Goal: Transaction & Acquisition: Purchase product/service

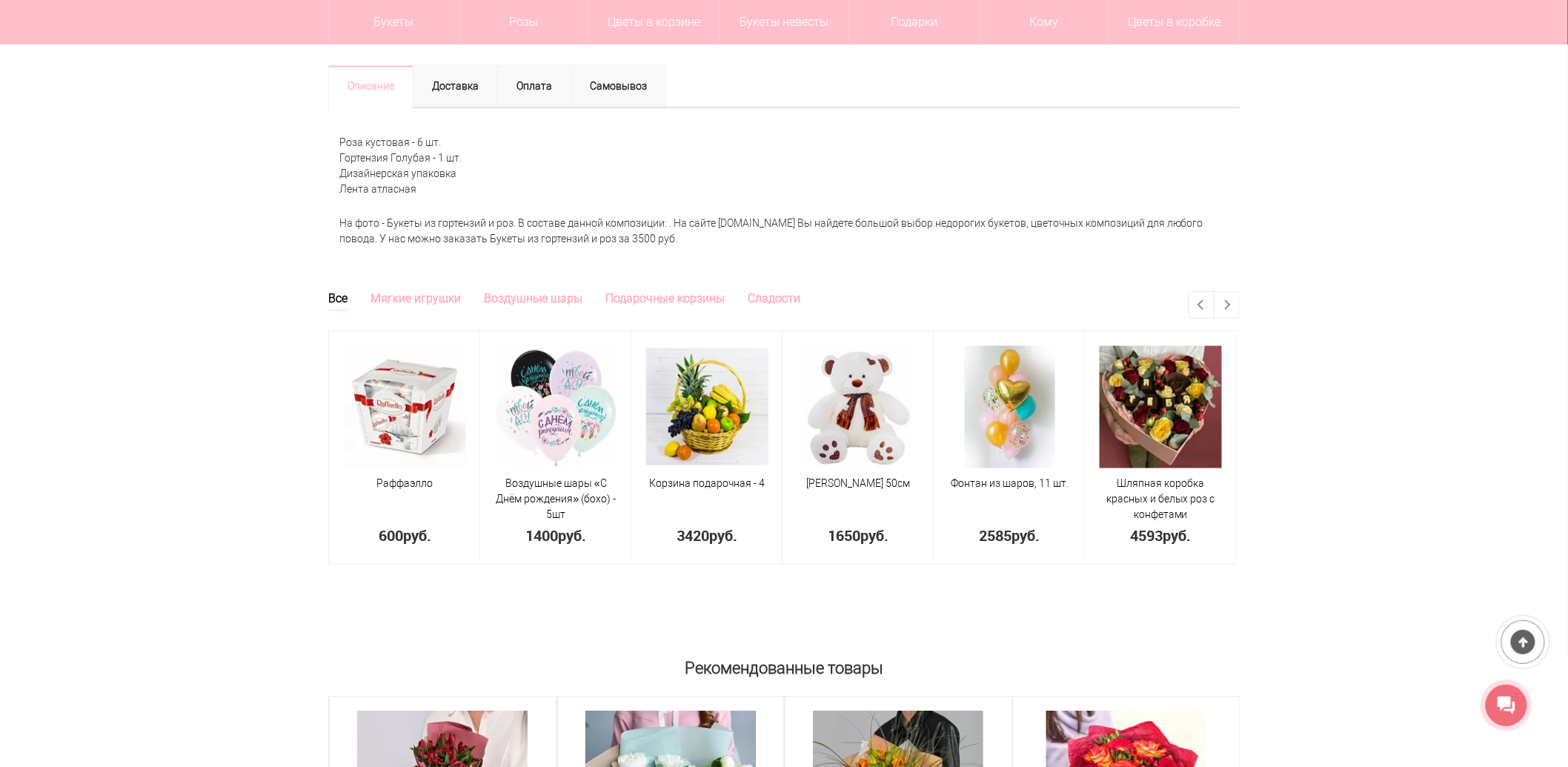
scroll to position [411, 0]
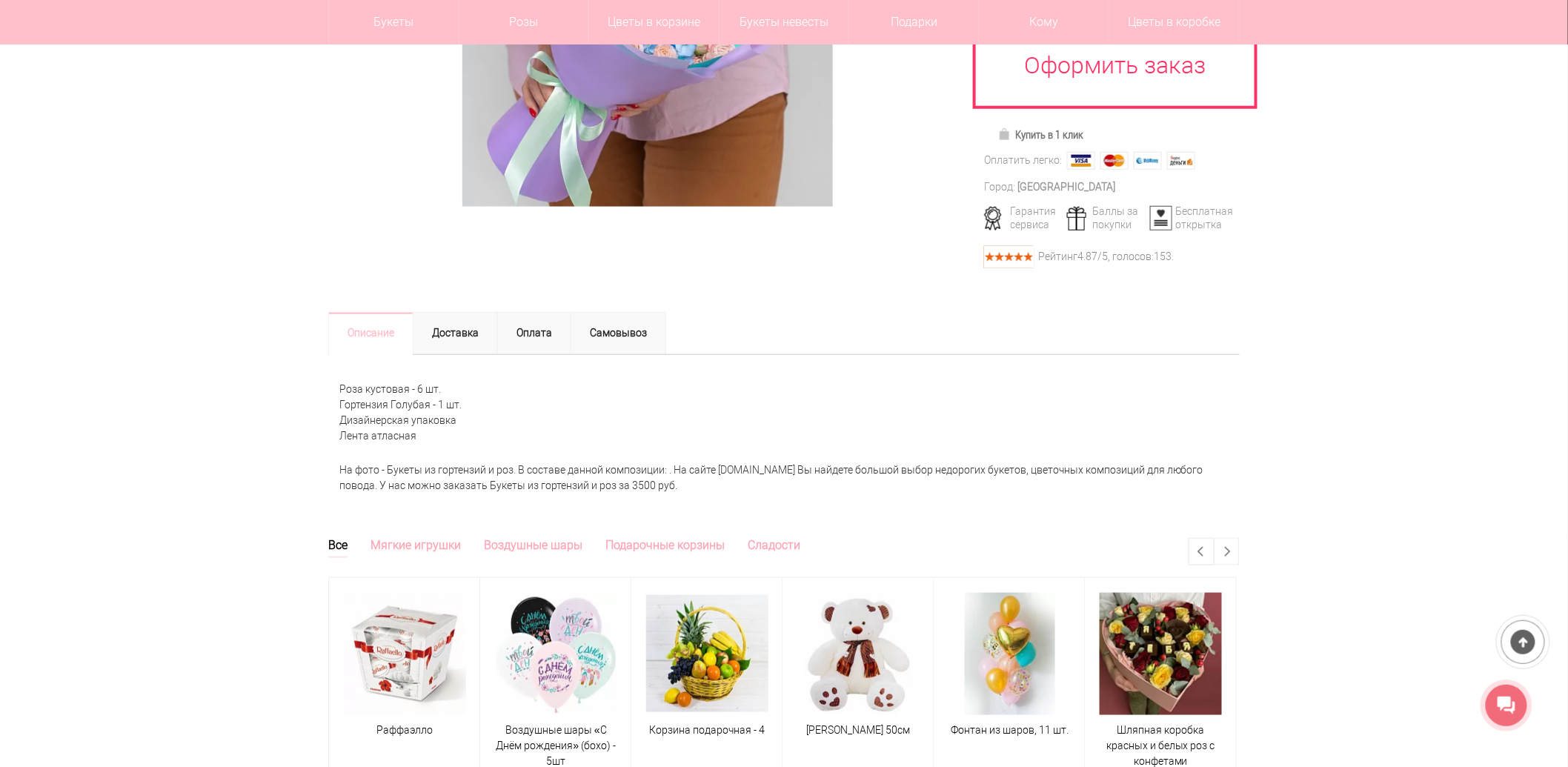
click at [1384, 449] on div at bounding box center [784, 168] width 1568 height 737
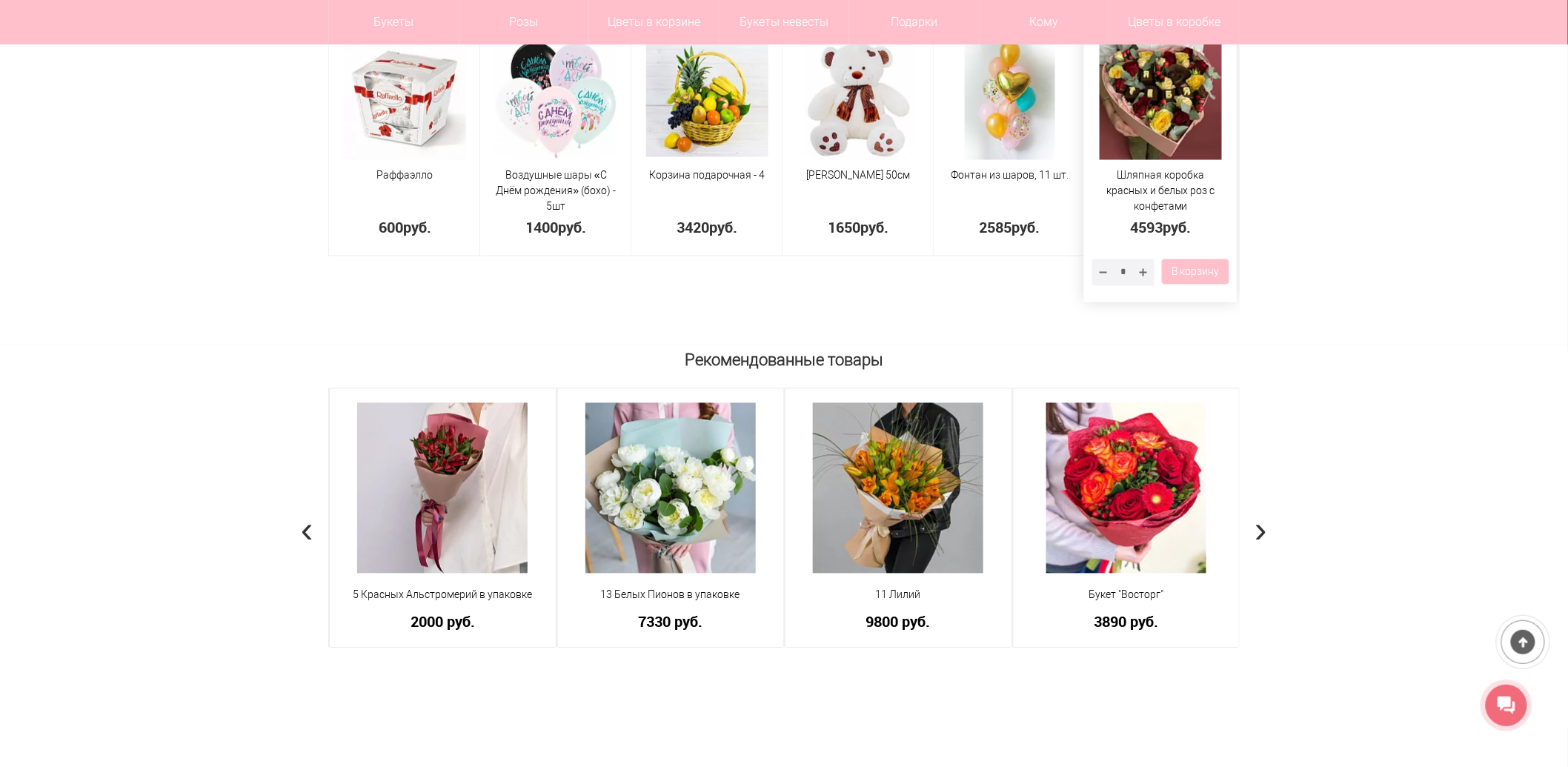
scroll to position [988, 0]
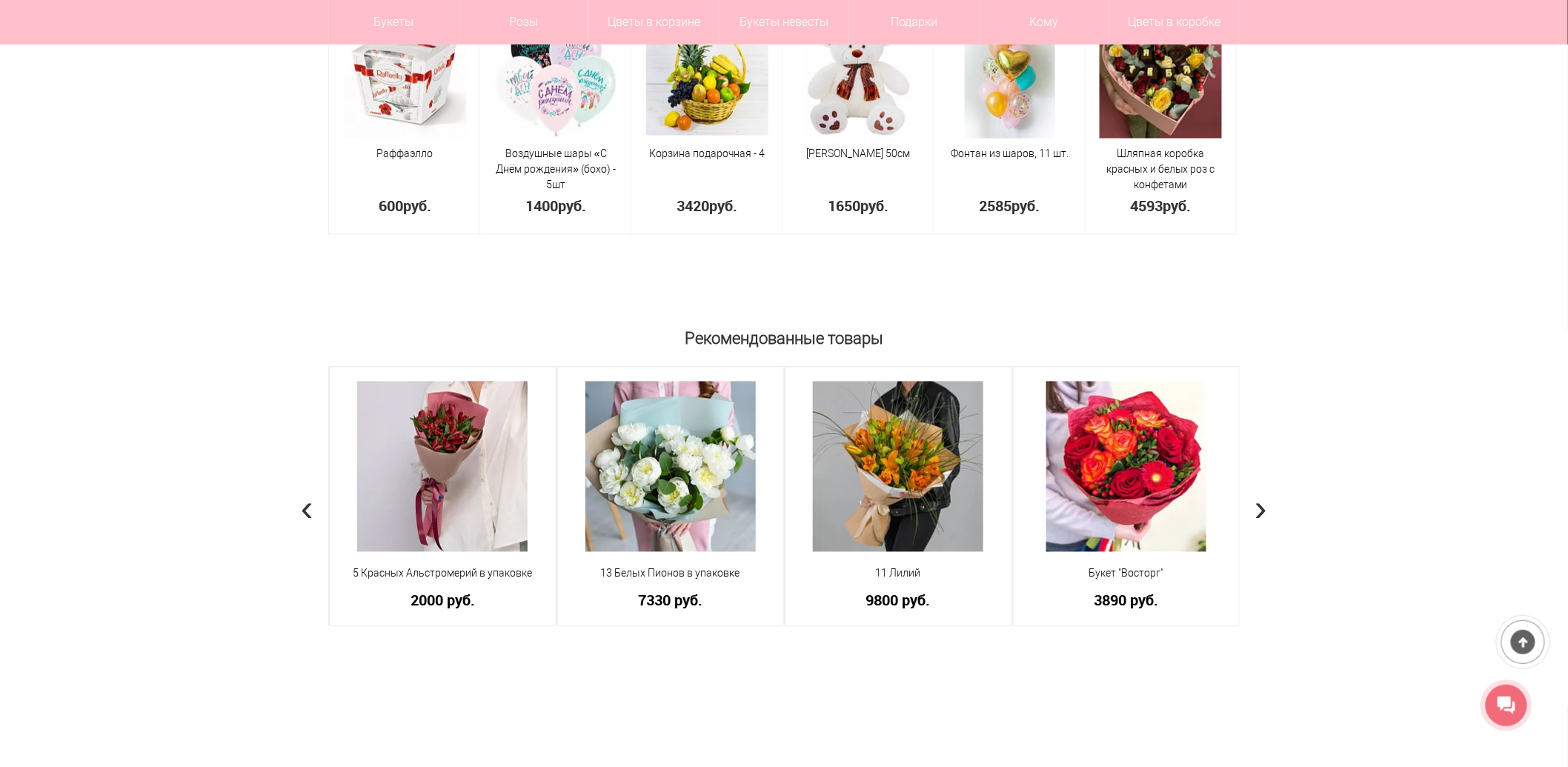
click at [1265, 501] on span "›" at bounding box center [1261, 508] width 13 height 43
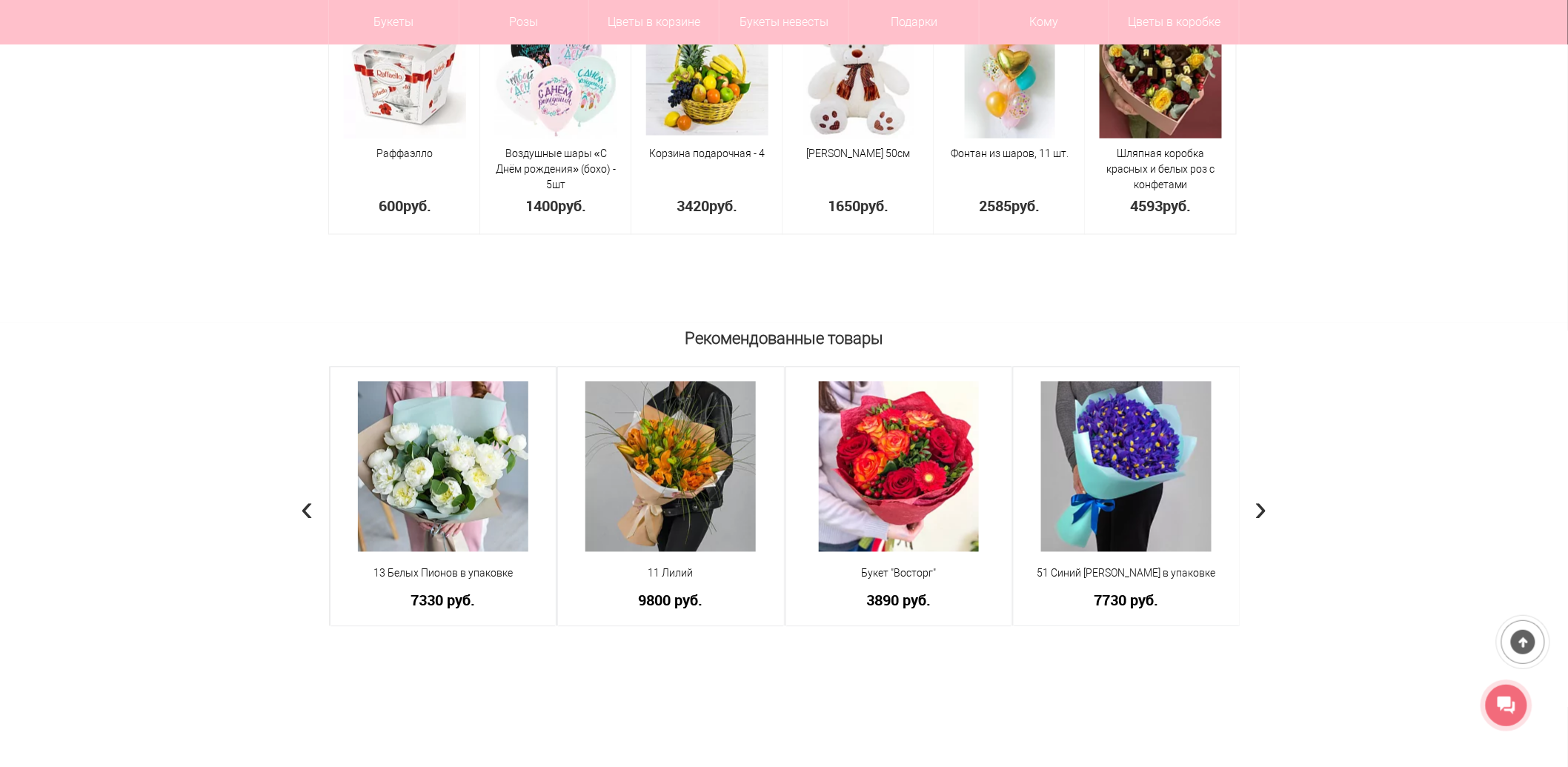
click at [1265, 501] on span "›" at bounding box center [1261, 508] width 13 height 43
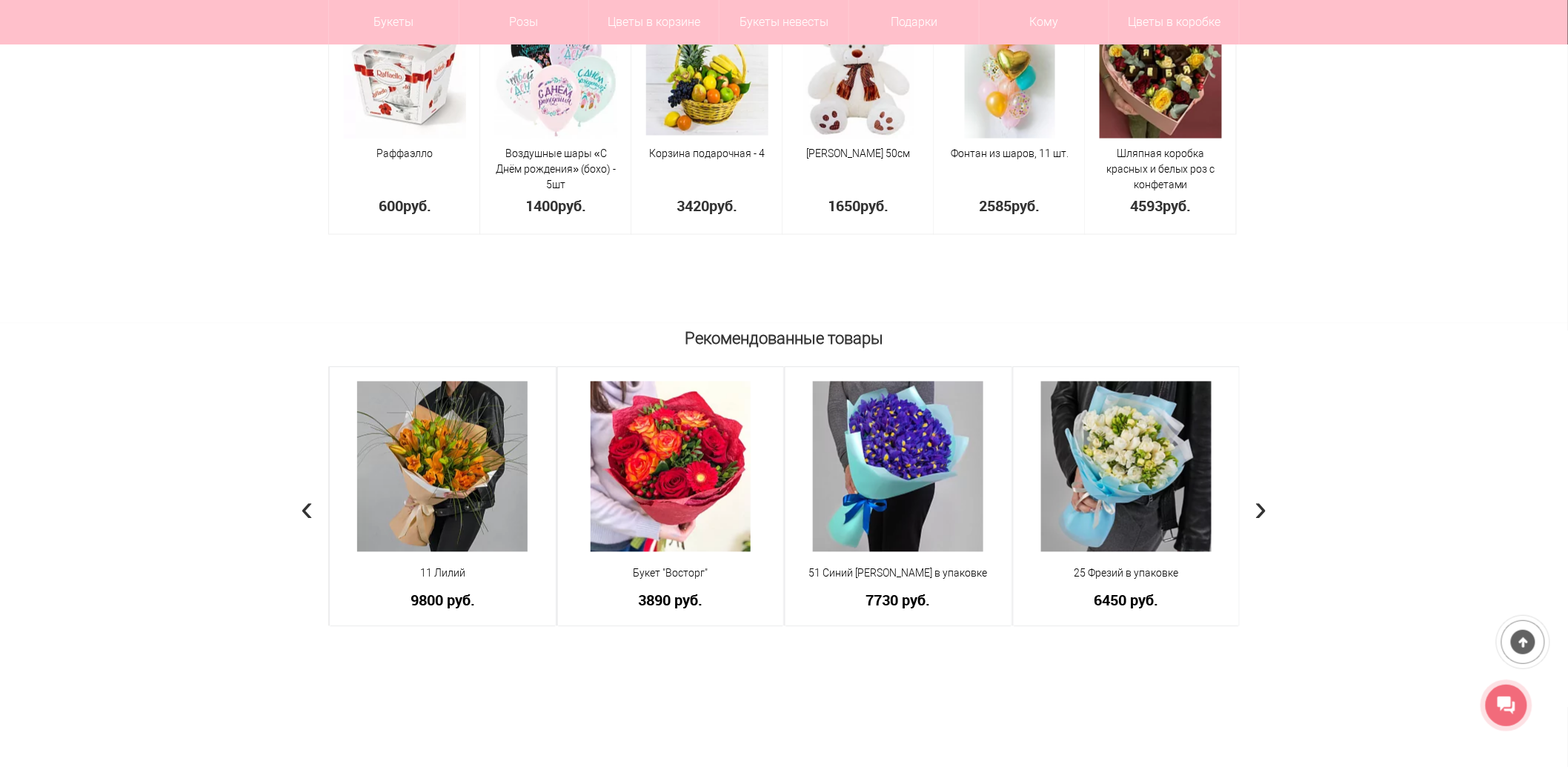
click at [1265, 501] on span "›" at bounding box center [1261, 508] width 13 height 43
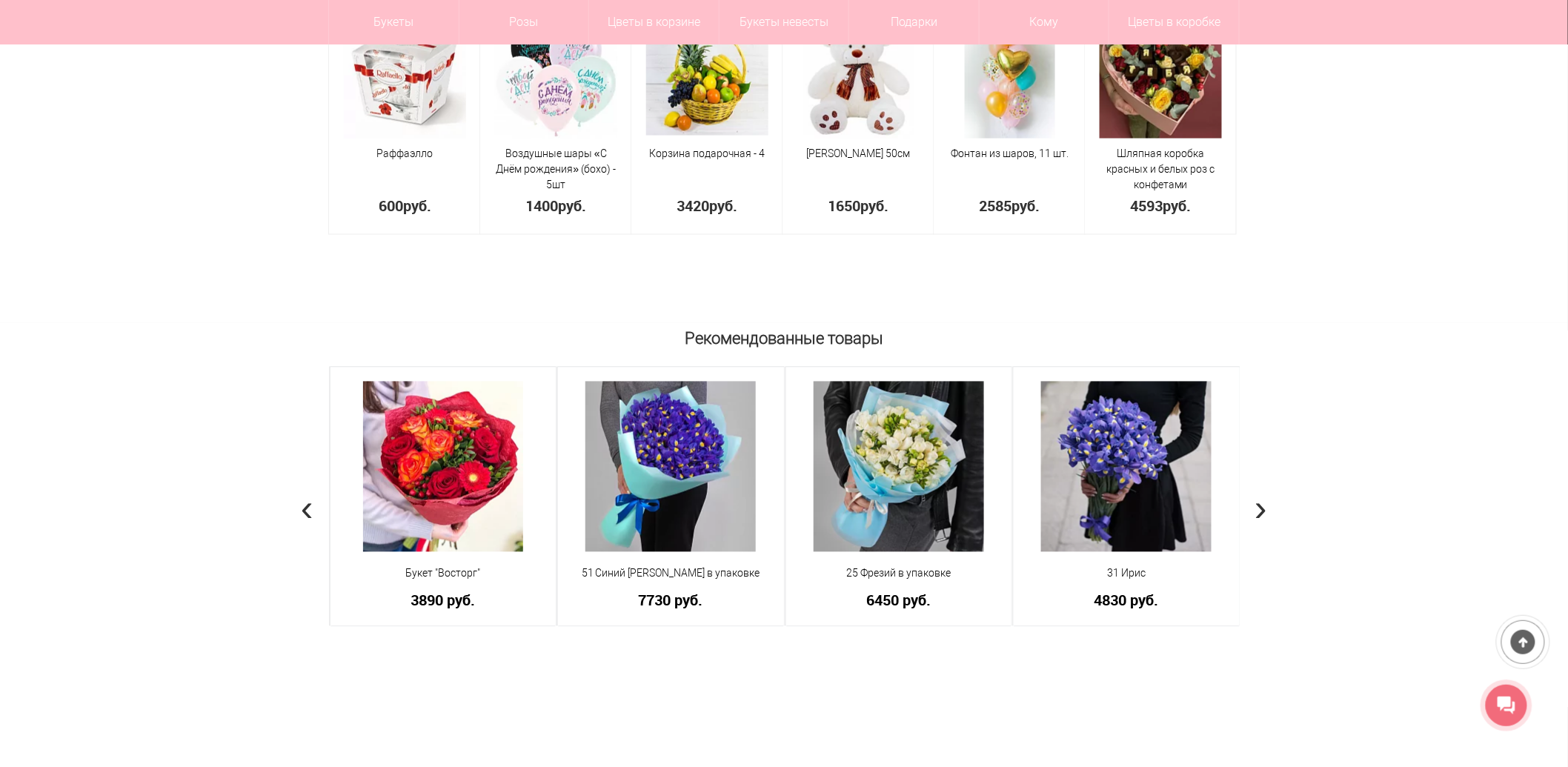
click at [1265, 501] on span "›" at bounding box center [1261, 508] width 13 height 43
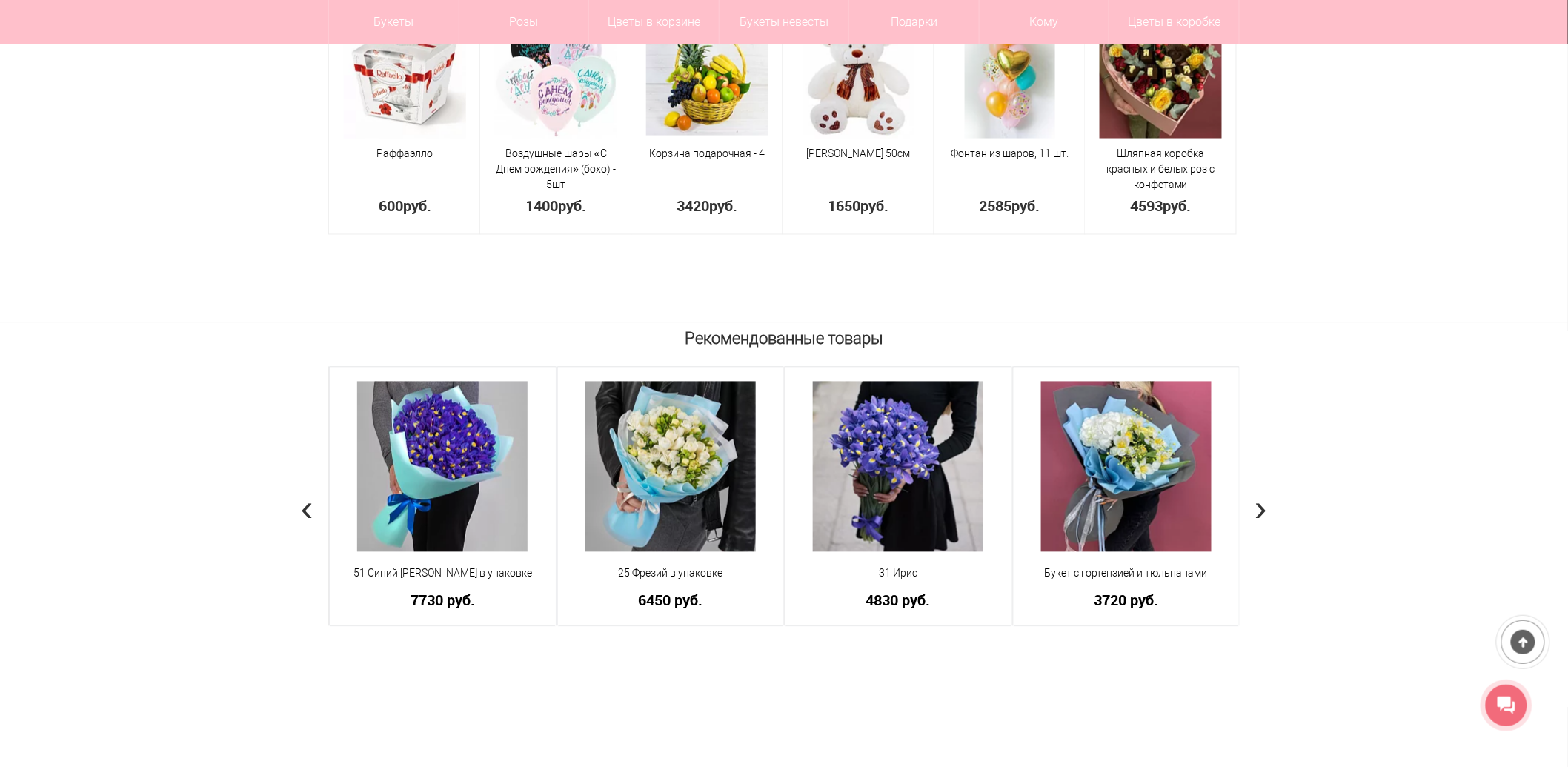
click at [1265, 501] on span "›" at bounding box center [1261, 508] width 13 height 43
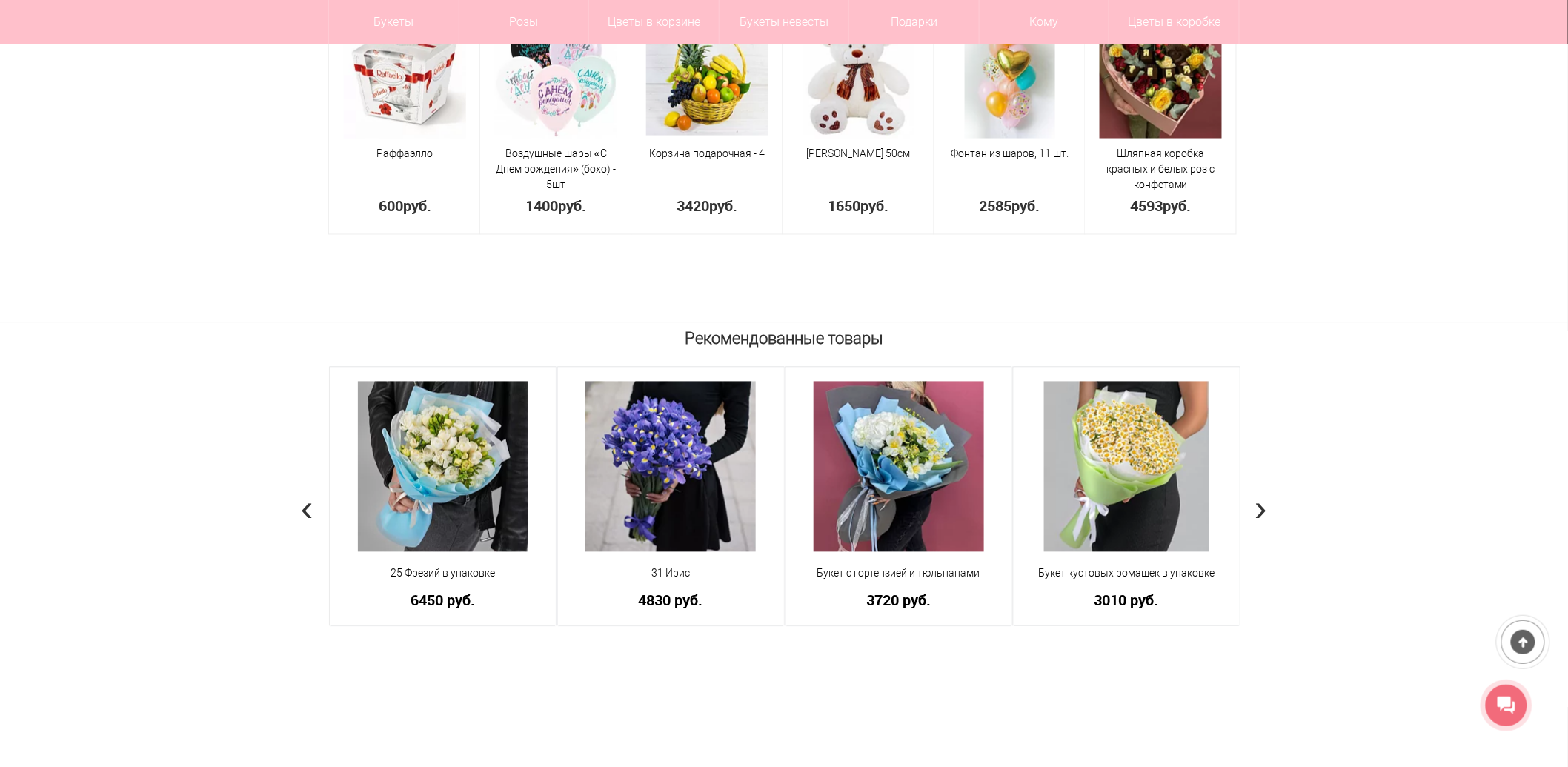
click at [1265, 501] on span "›" at bounding box center [1261, 508] width 13 height 43
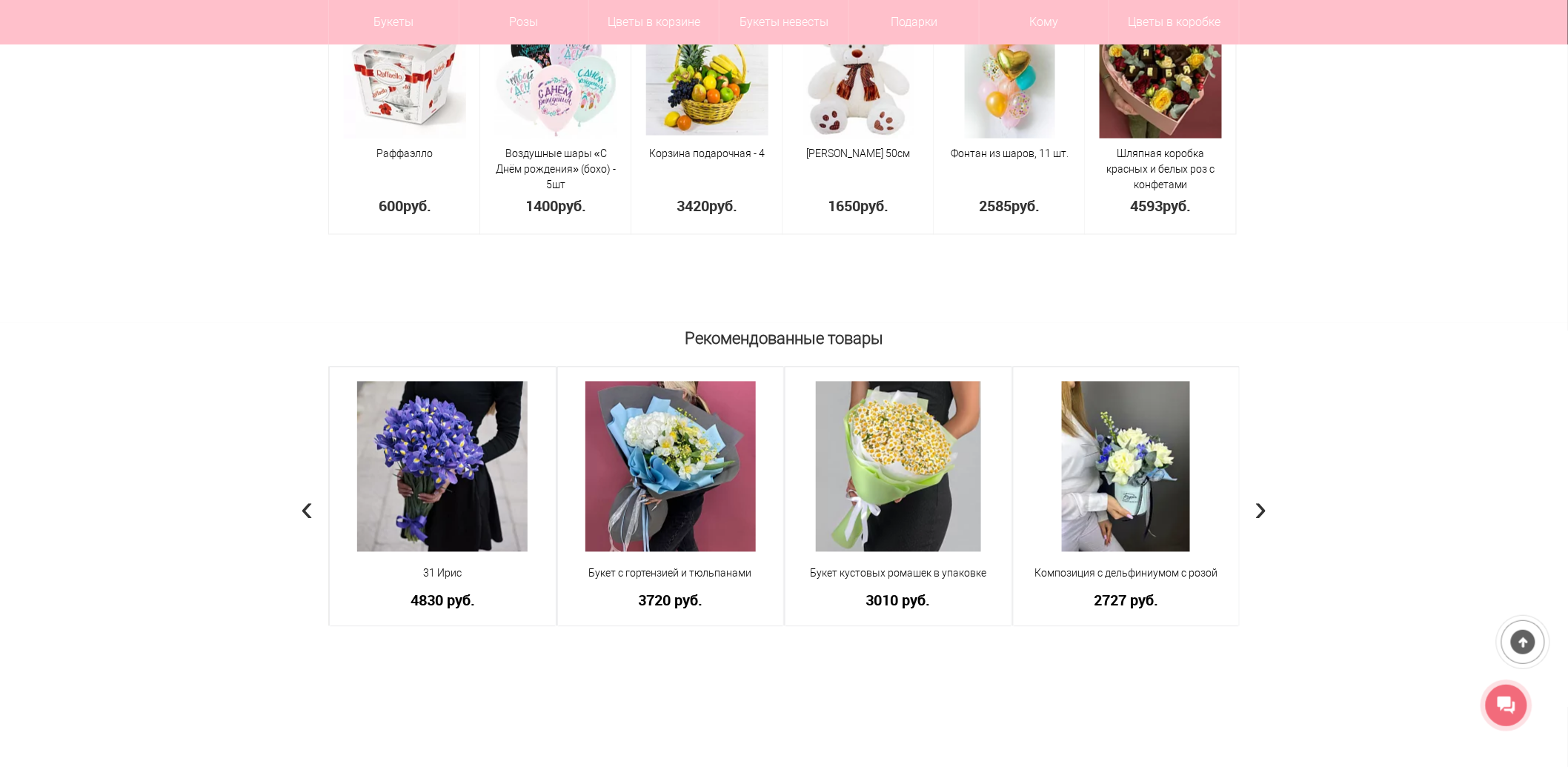
click at [1265, 501] on span "›" at bounding box center [1261, 508] width 13 height 43
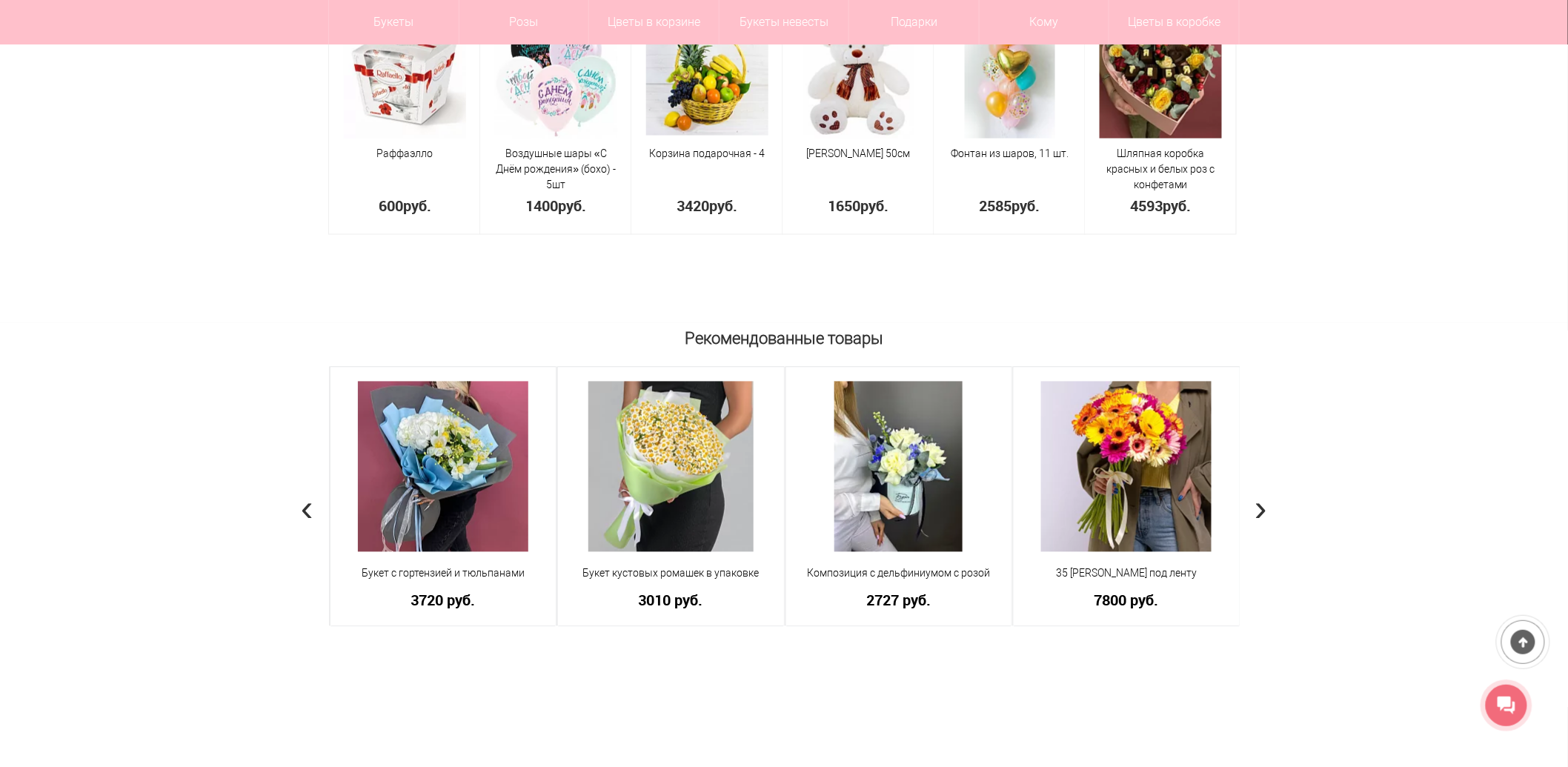
click at [1265, 501] on span "›" at bounding box center [1261, 508] width 13 height 43
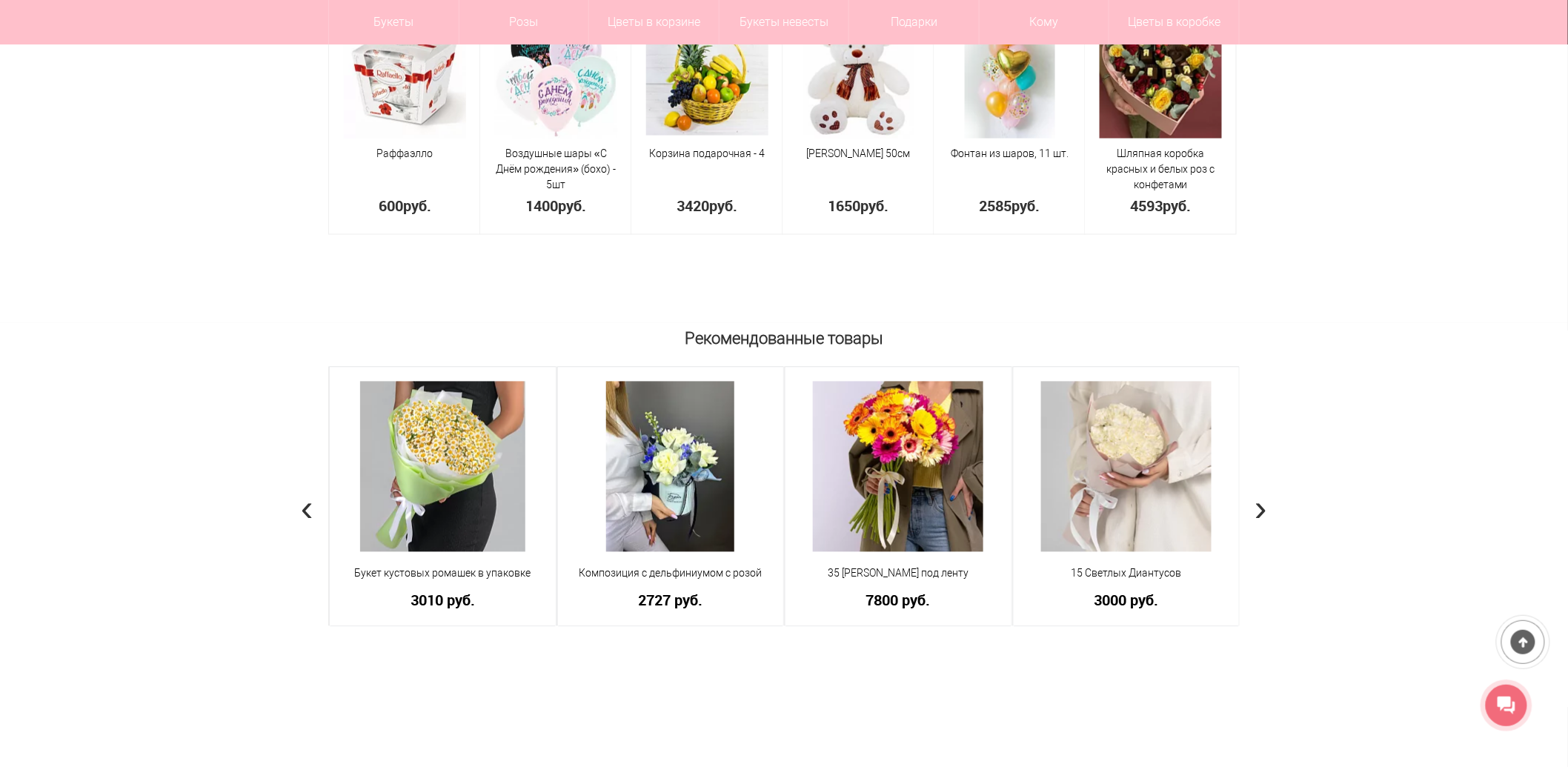
click at [1265, 501] on span "›" at bounding box center [1261, 508] width 13 height 43
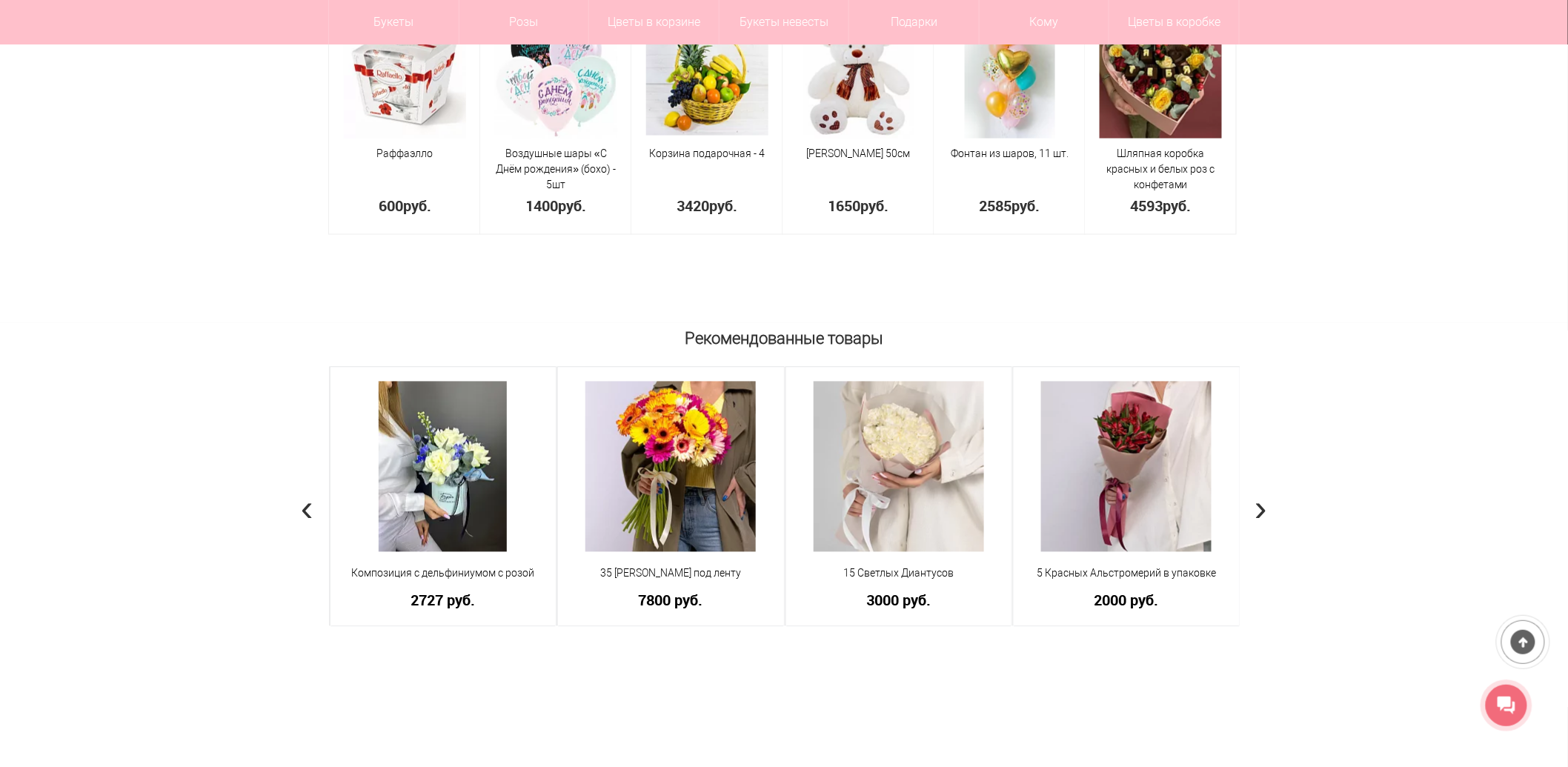
click at [1265, 501] on span "›" at bounding box center [1261, 508] width 13 height 43
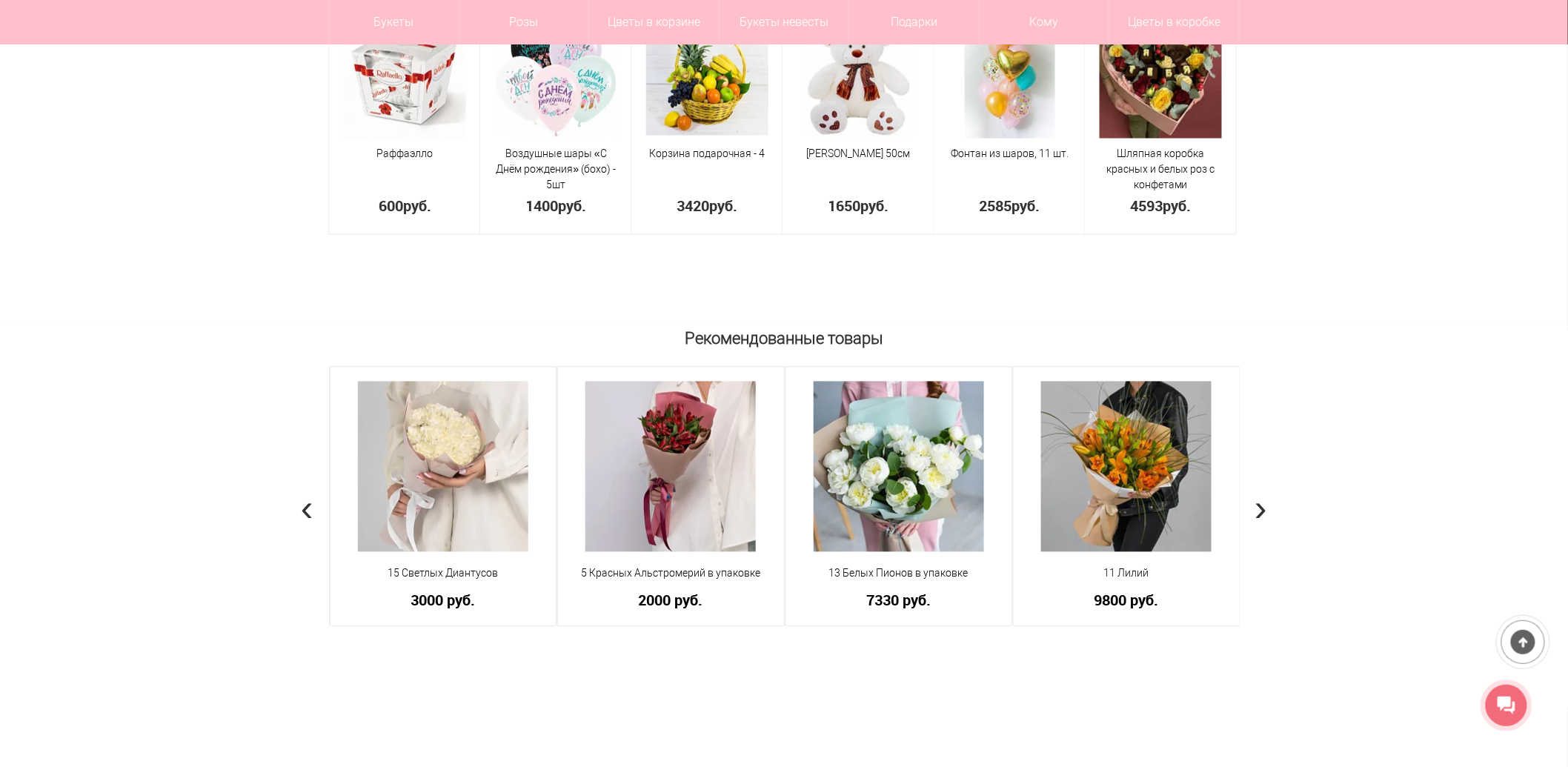
click at [1265, 501] on span "›" at bounding box center [1261, 508] width 13 height 43
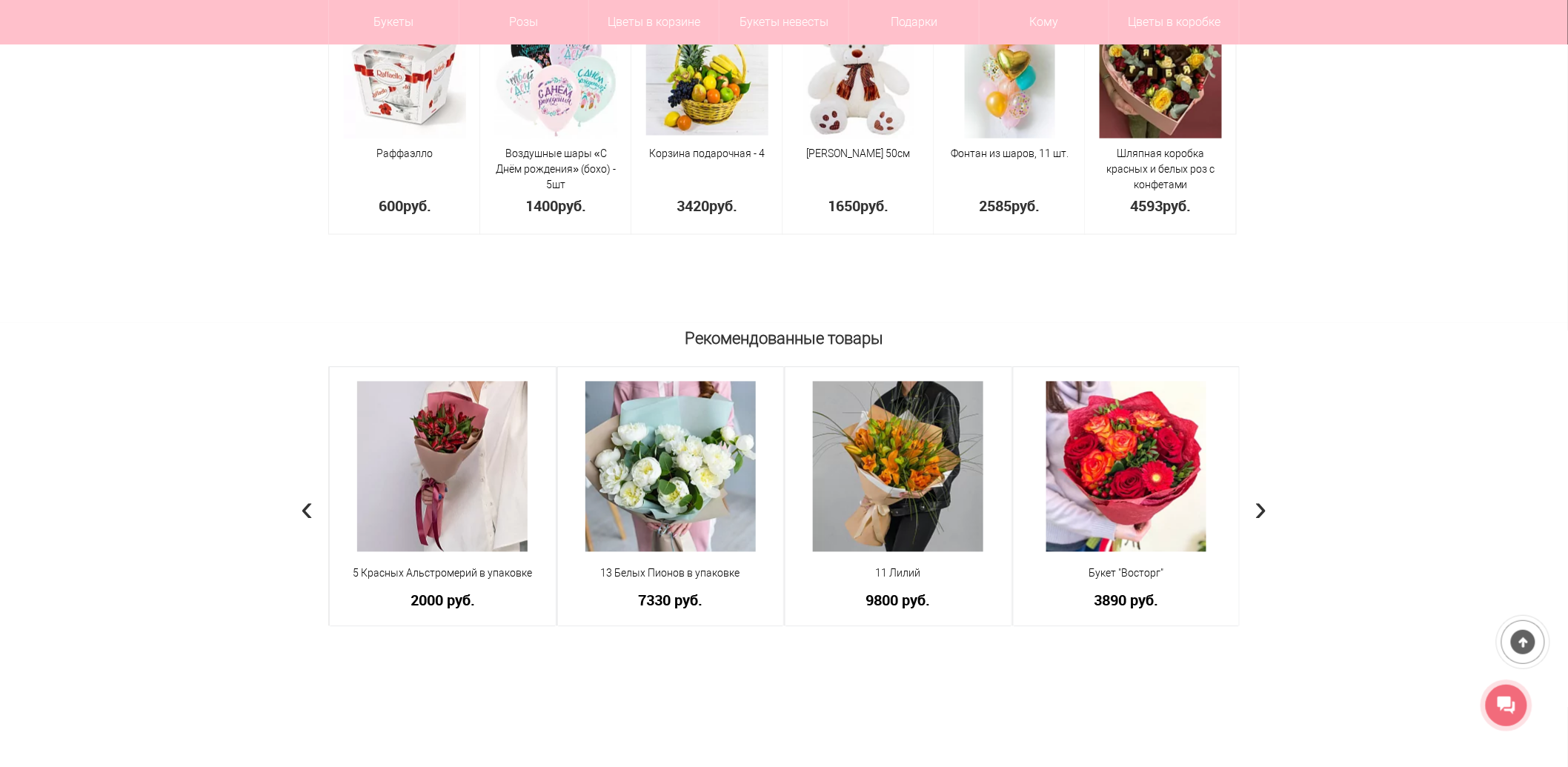
click at [1265, 501] on span "›" at bounding box center [1261, 508] width 13 height 43
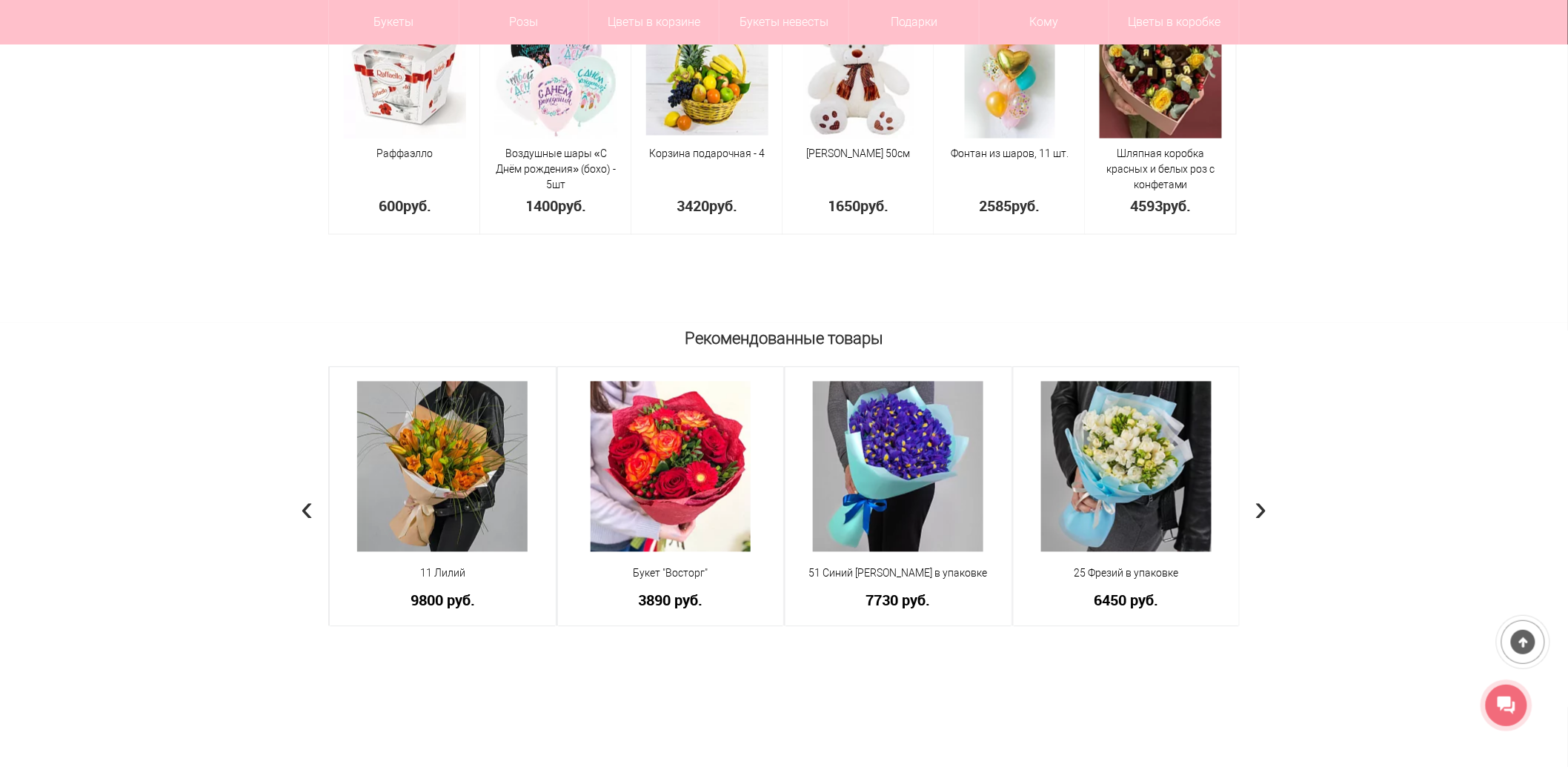
click at [1265, 501] on span "›" at bounding box center [1261, 508] width 13 height 43
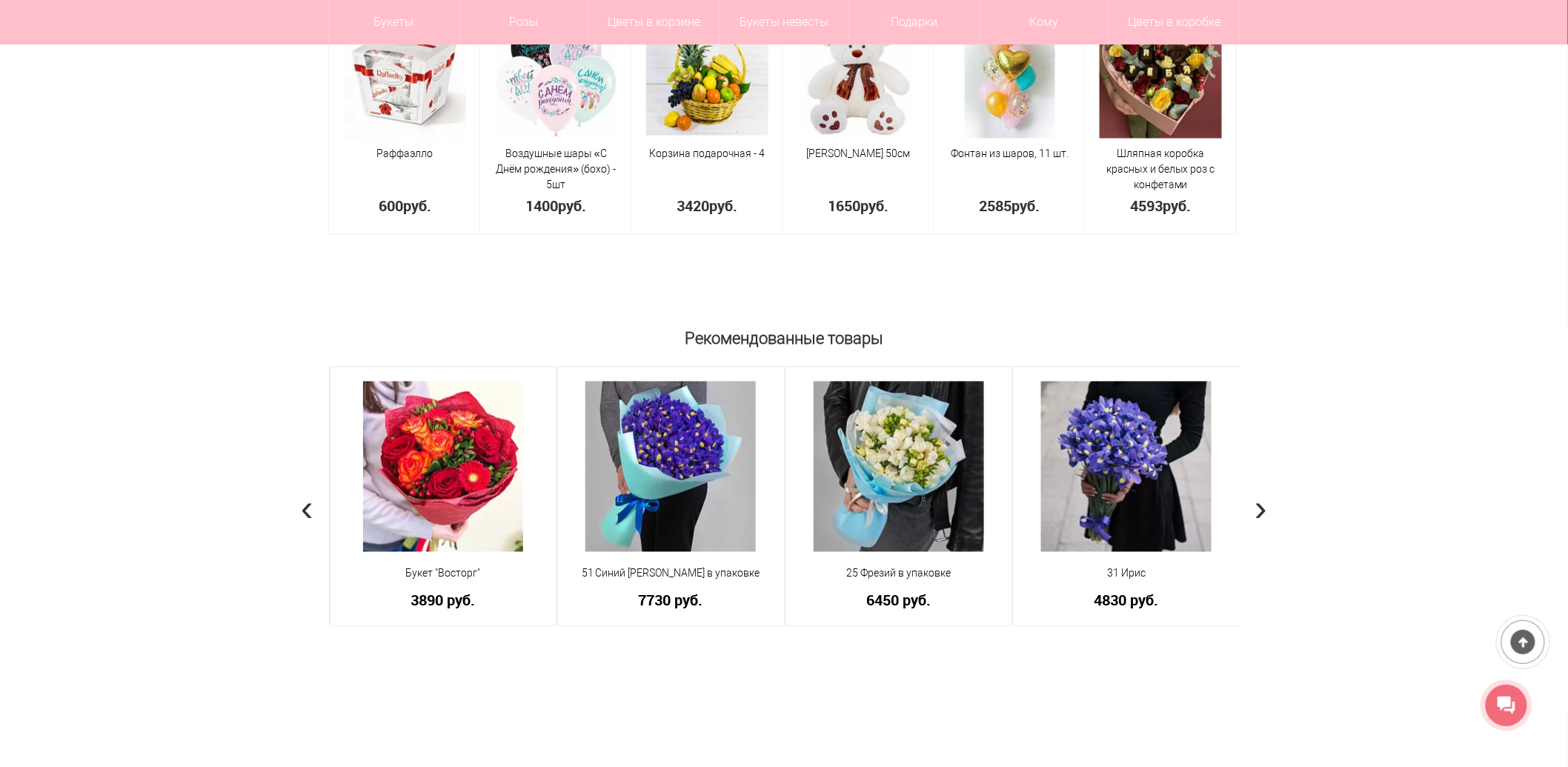
click at [1265, 501] on span "›" at bounding box center [1261, 508] width 13 height 43
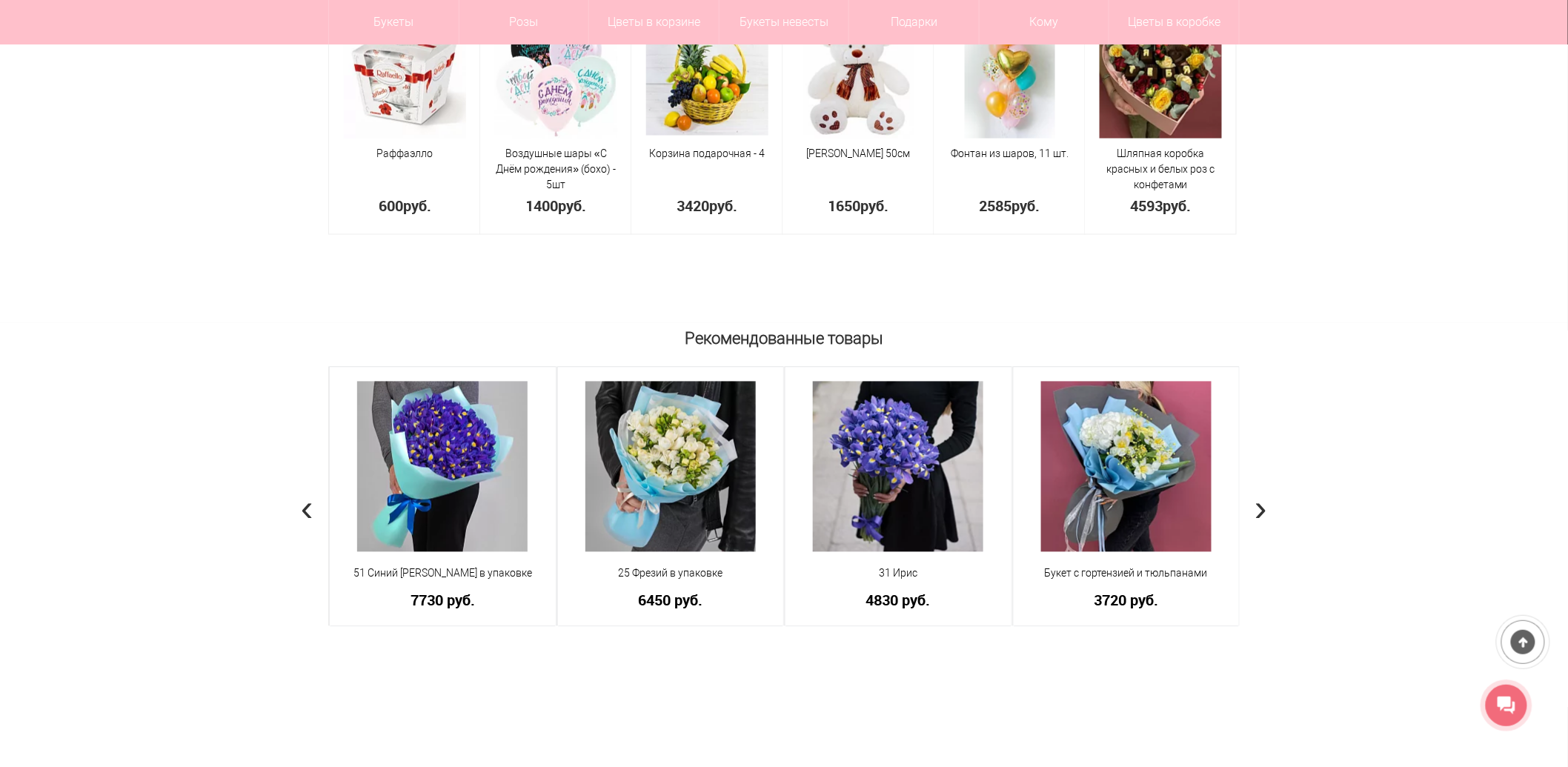
click at [1265, 501] on span "›" at bounding box center [1261, 508] width 13 height 43
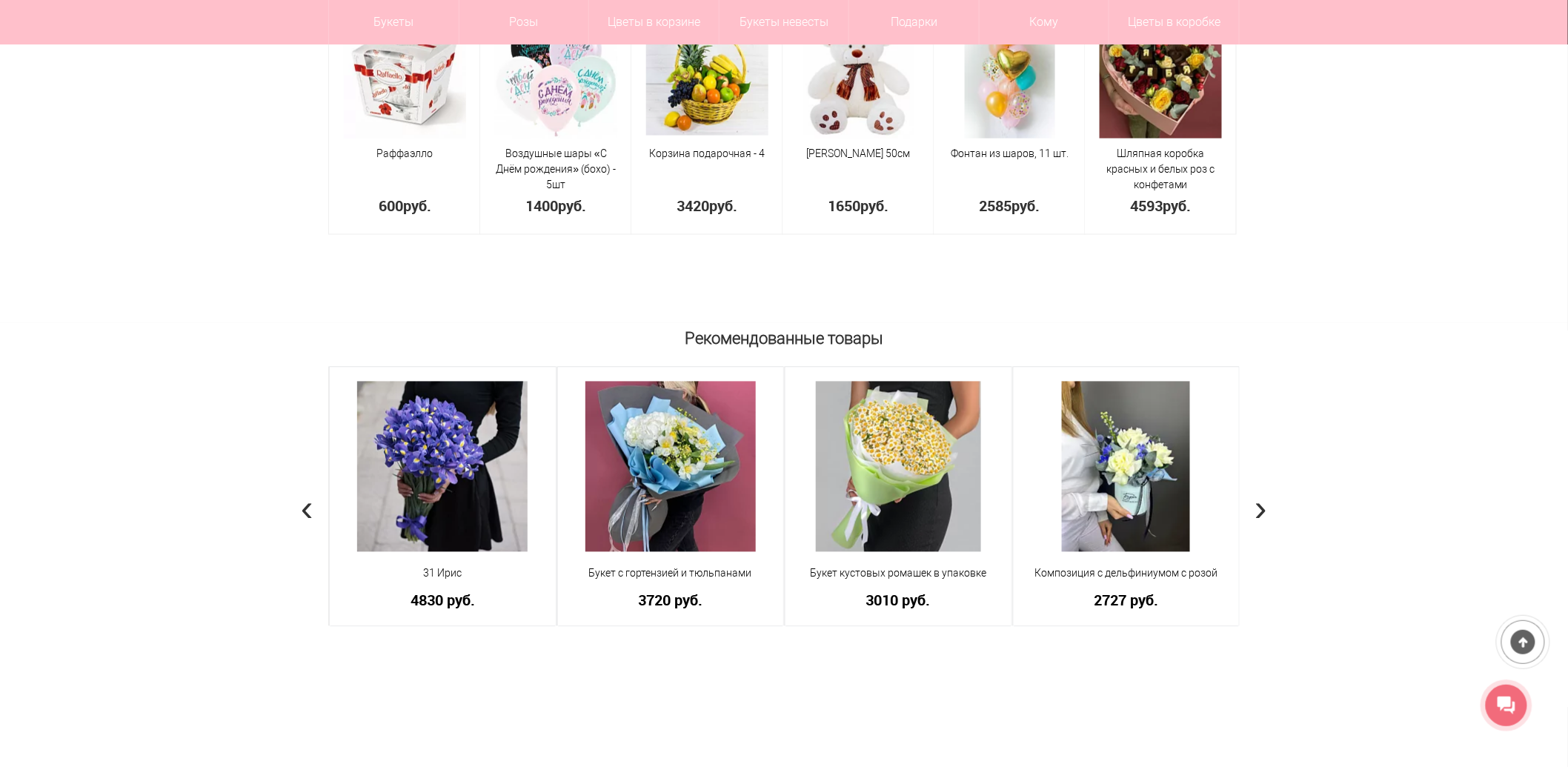
click at [1266, 501] on span "›" at bounding box center [1261, 508] width 13 height 43
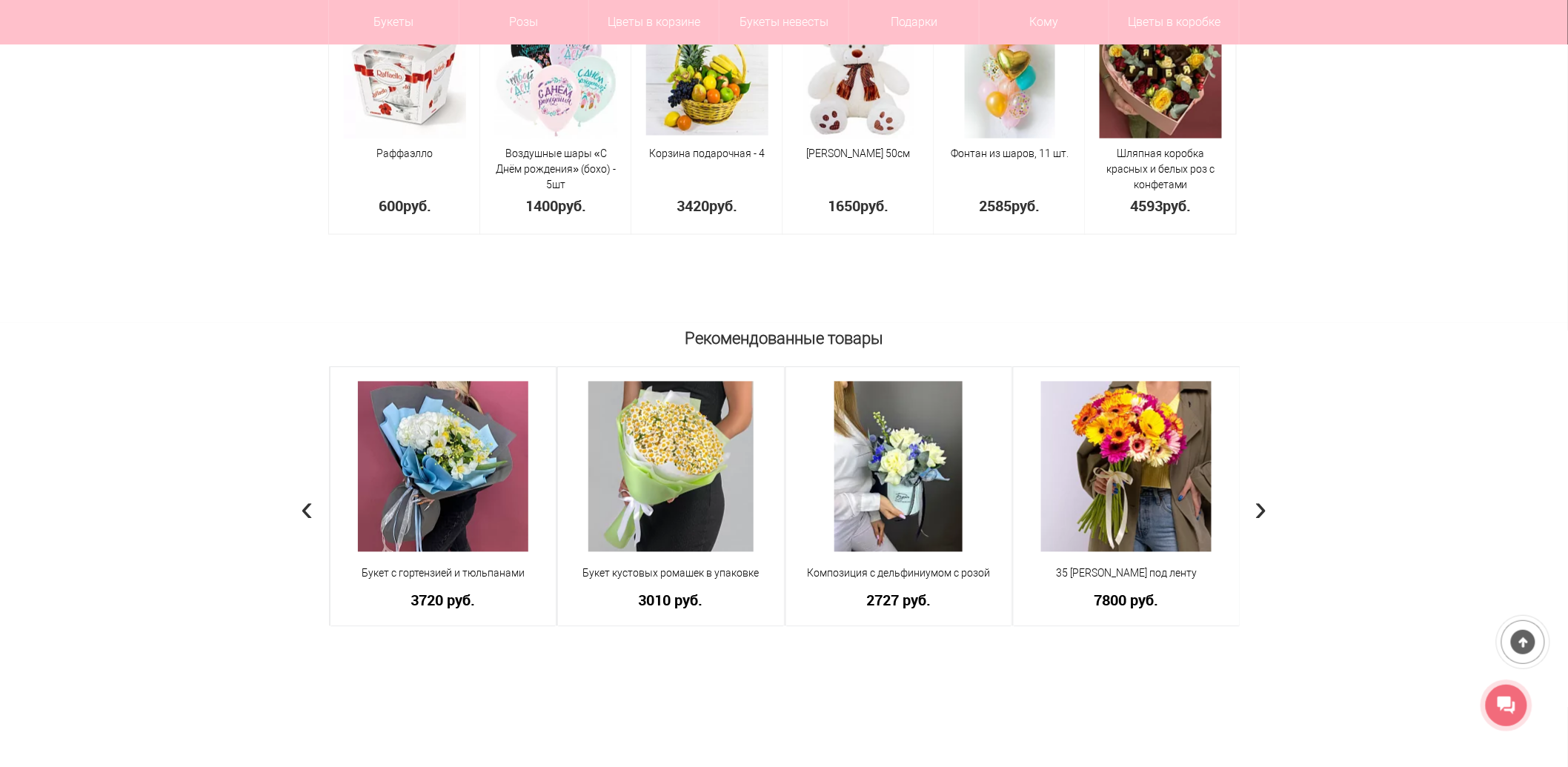
click at [1266, 501] on span "›" at bounding box center [1261, 508] width 13 height 43
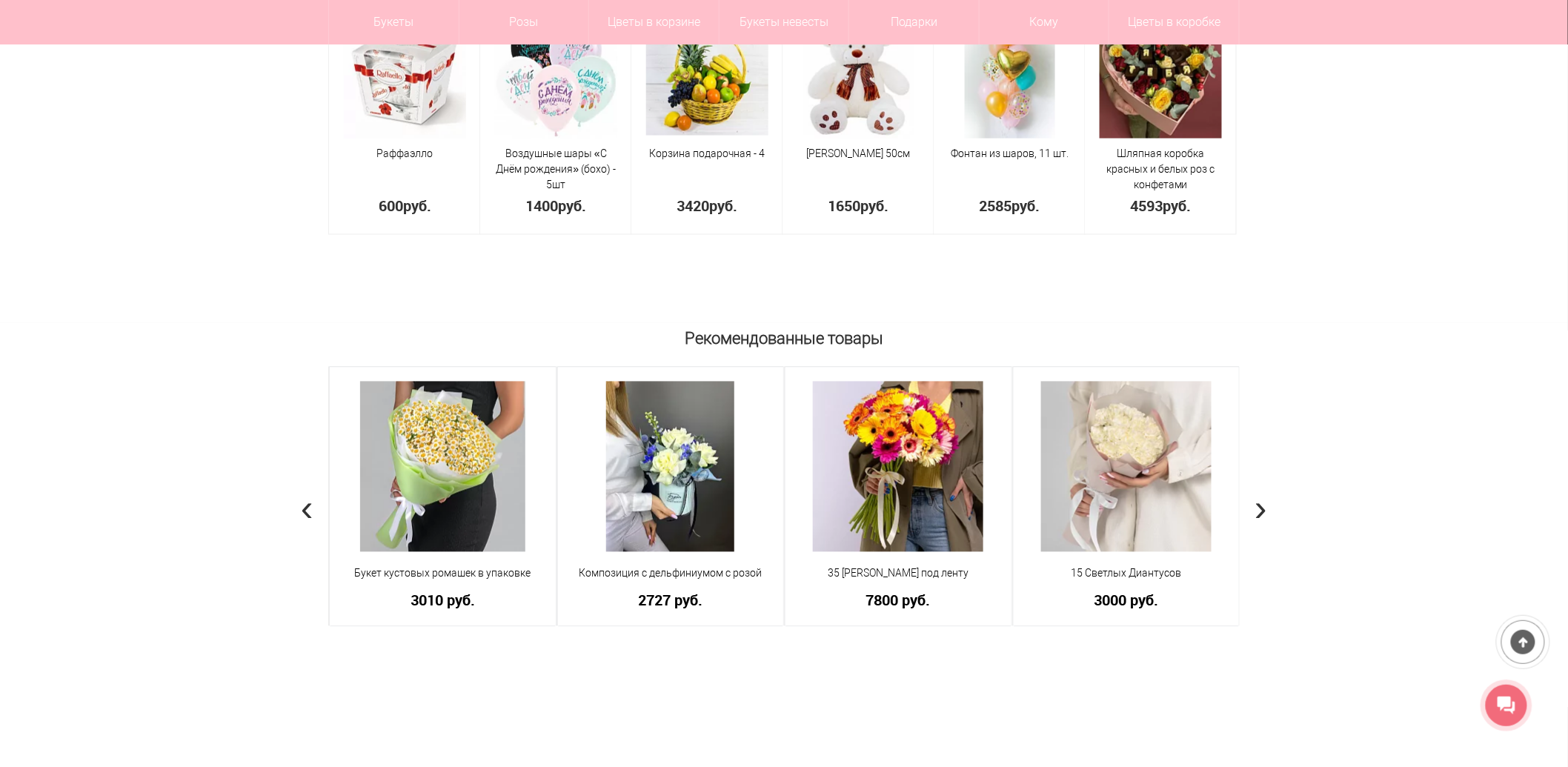
click at [1266, 501] on span "›" at bounding box center [1261, 508] width 13 height 43
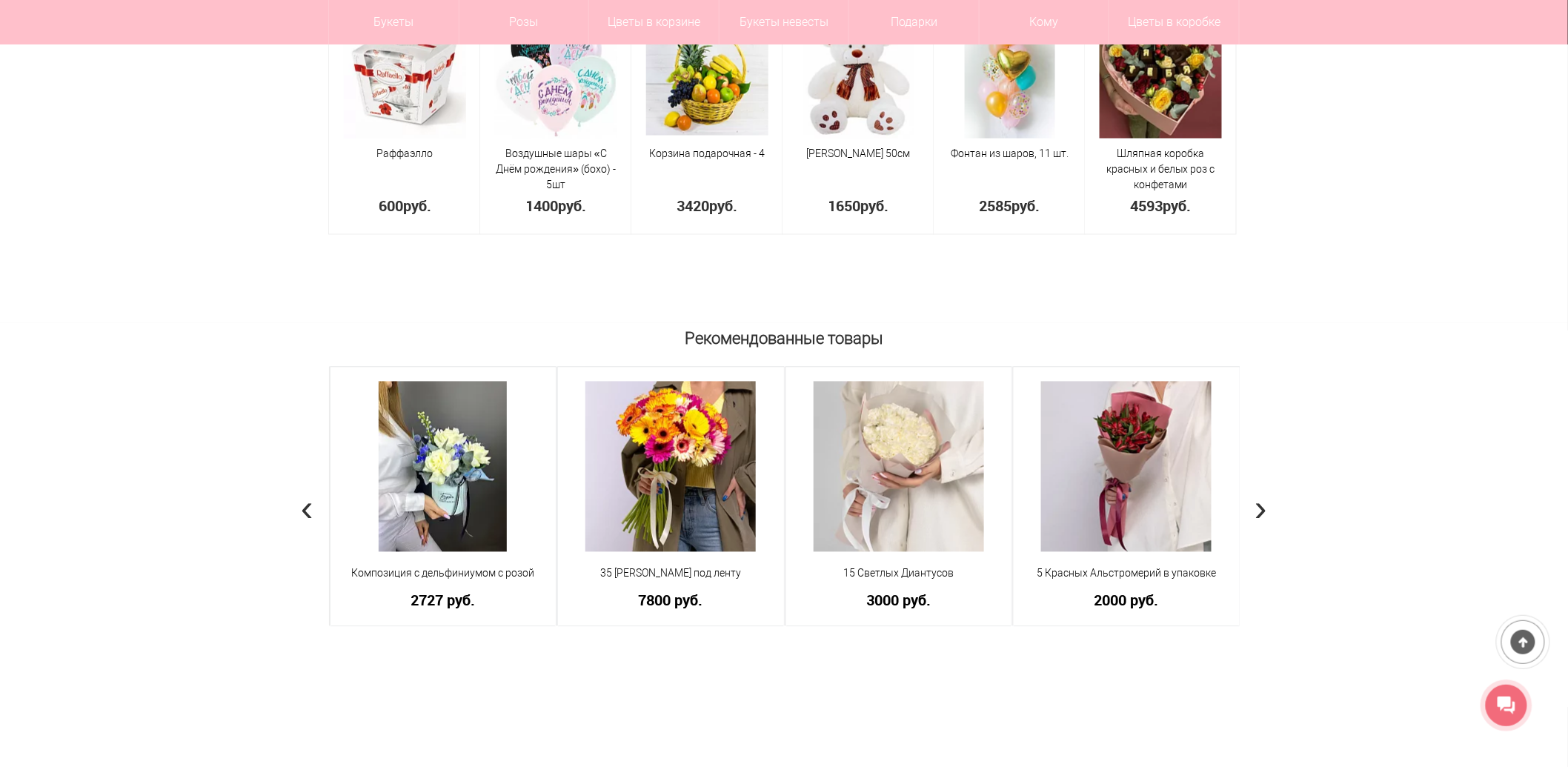
click at [1266, 501] on span "›" at bounding box center [1261, 508] width 13 height 43
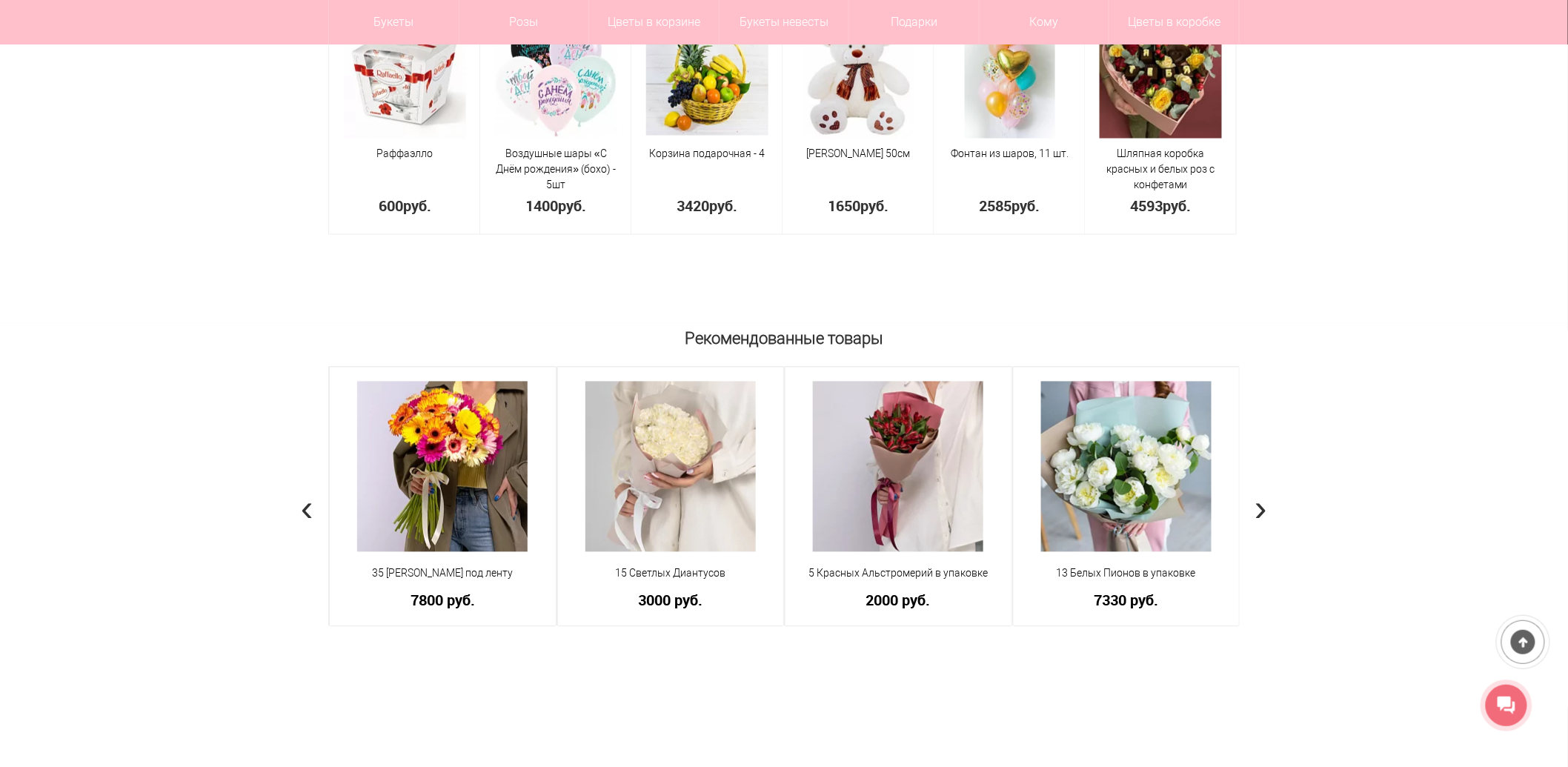
click at [1266, 501] on span "›" at bounding box center [1261, 508] width 13 height 43
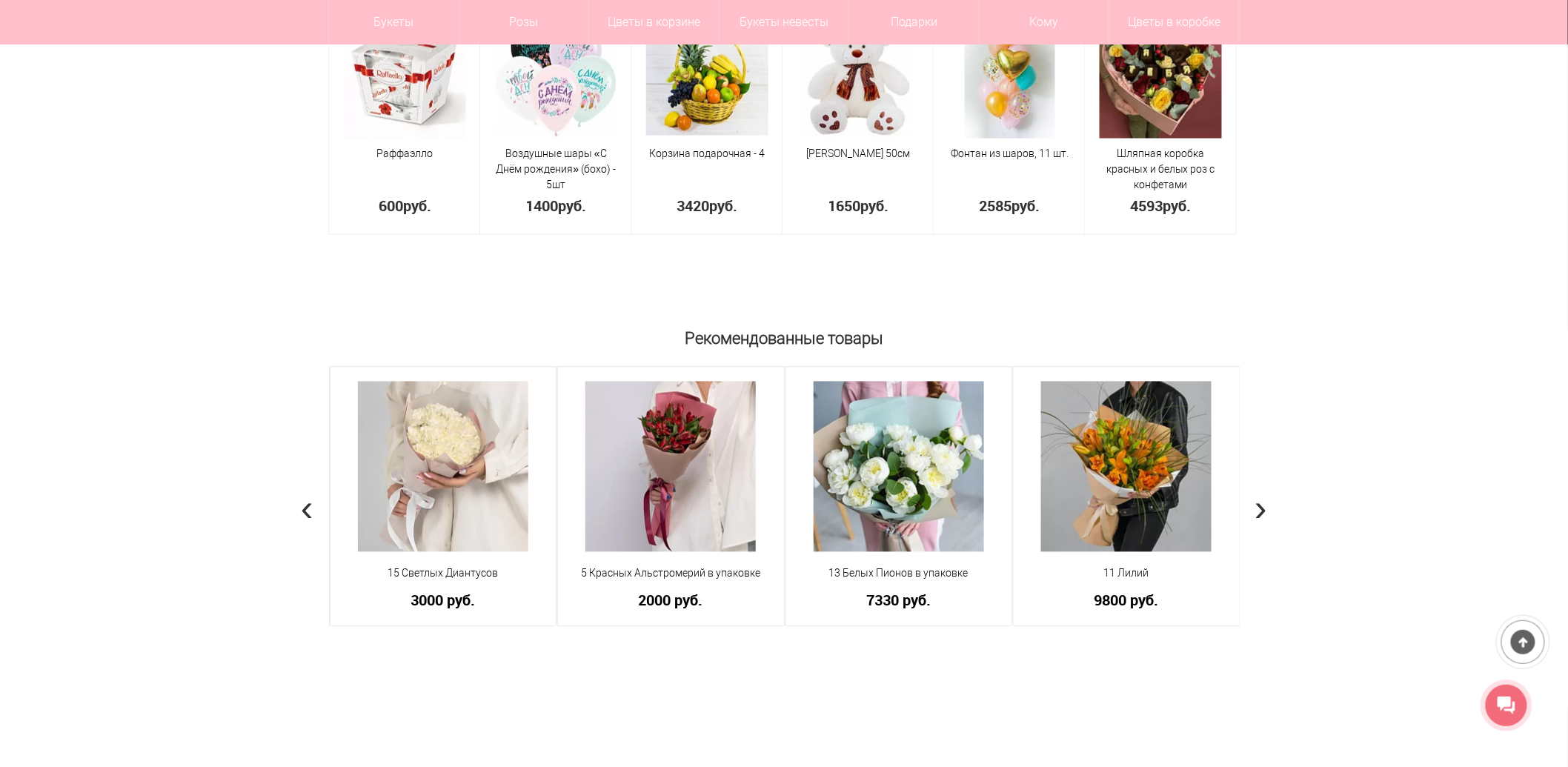
click at [1266, 501] on span "›" at bounding box center [1261, 508] width 13 height 43
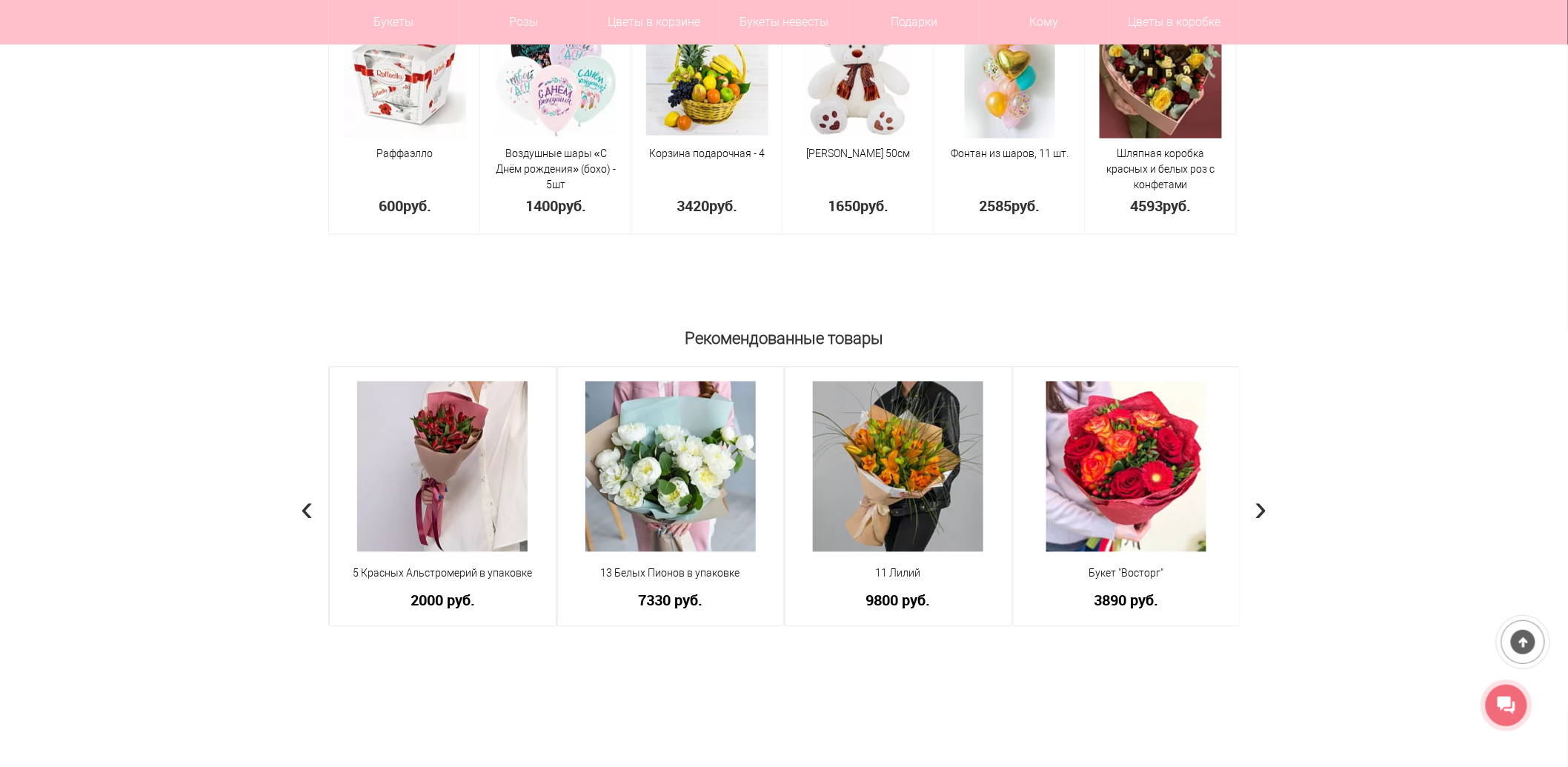
click at [1266, 501] on span "›" at bounding box center [1261, 508] width 13 height 43
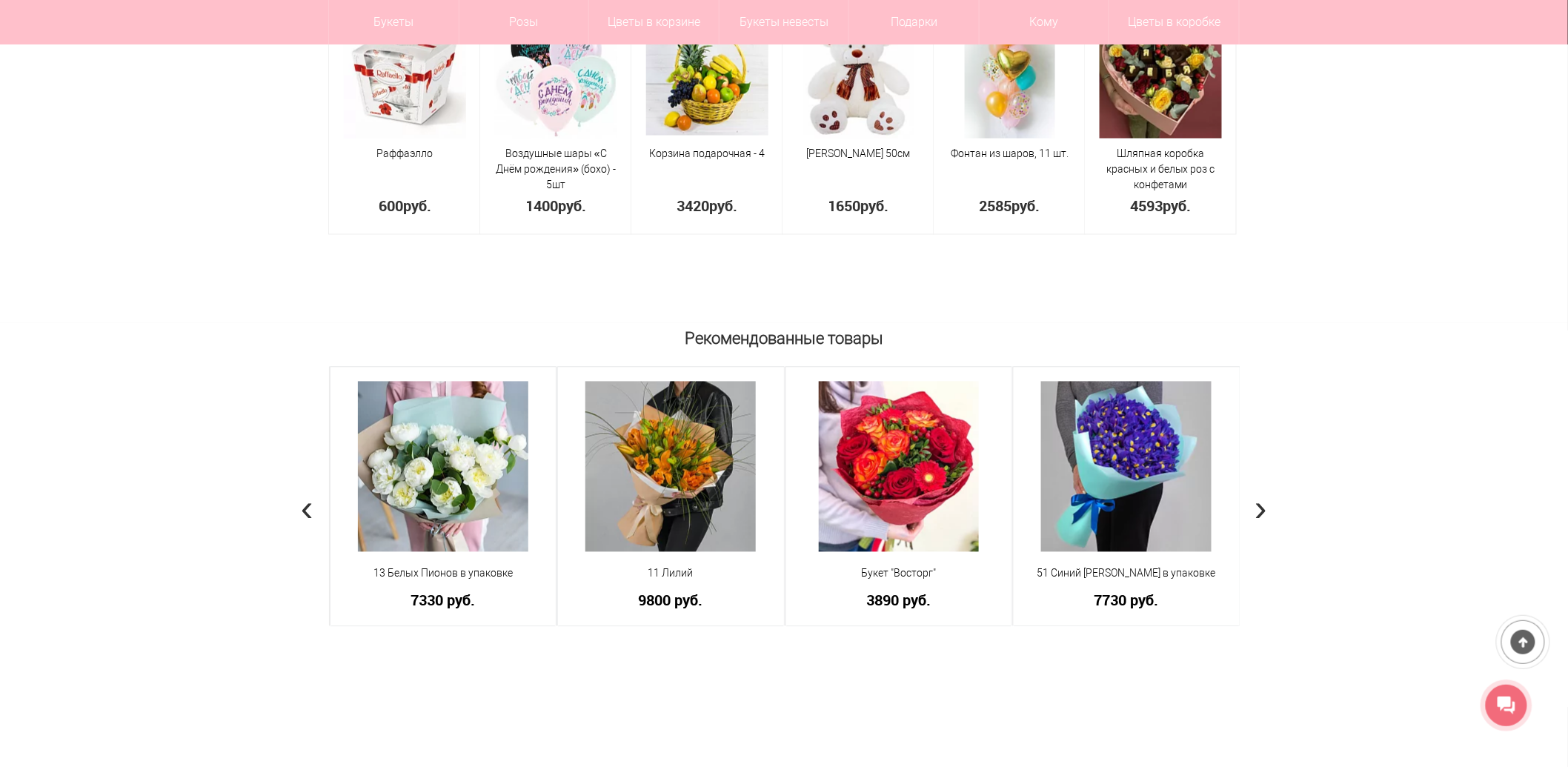
click at [1266, 501] on span "›" at bounding box center [1261, 508] width 13 height 43
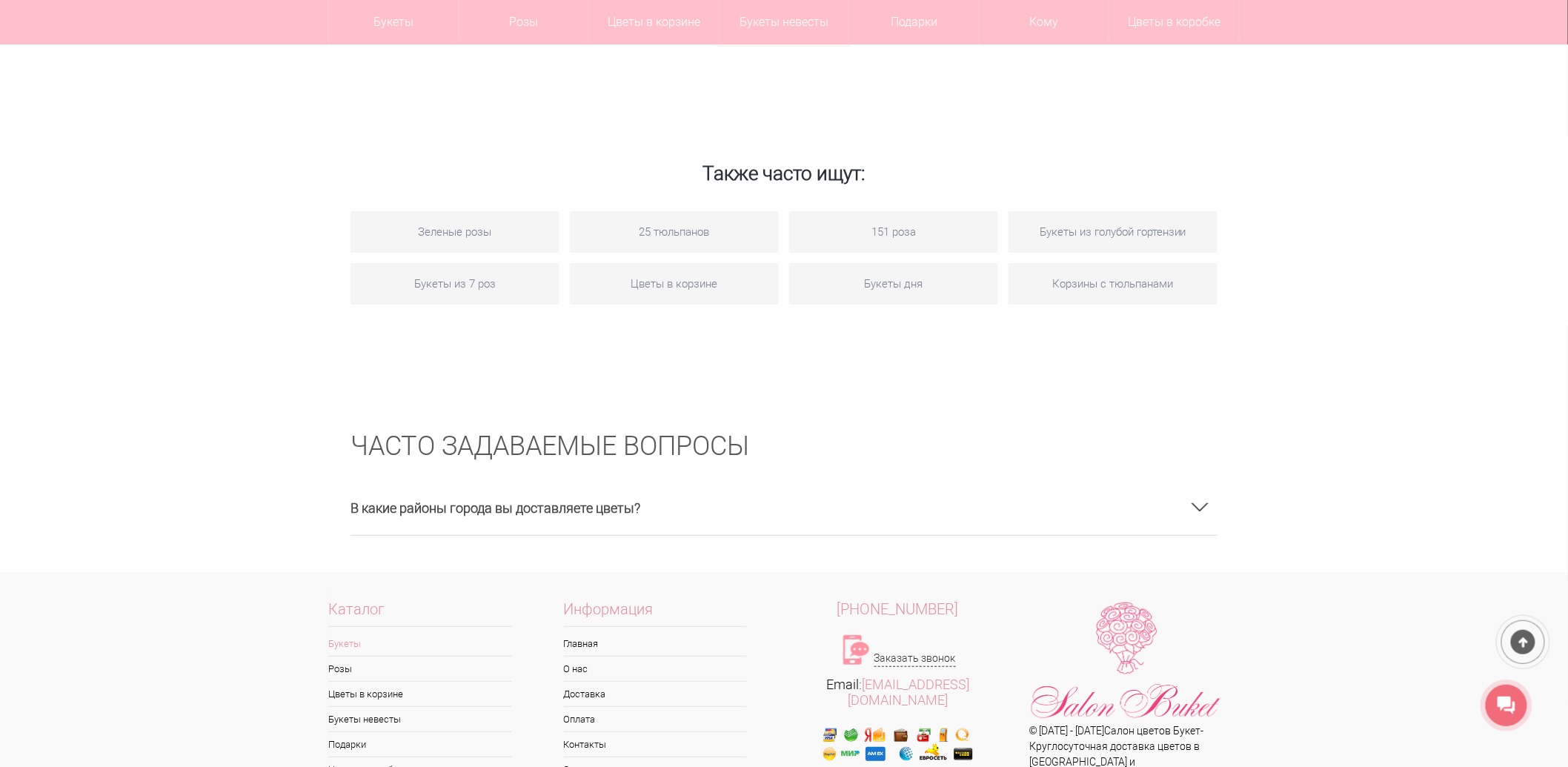
scroll to position [2305, 0]
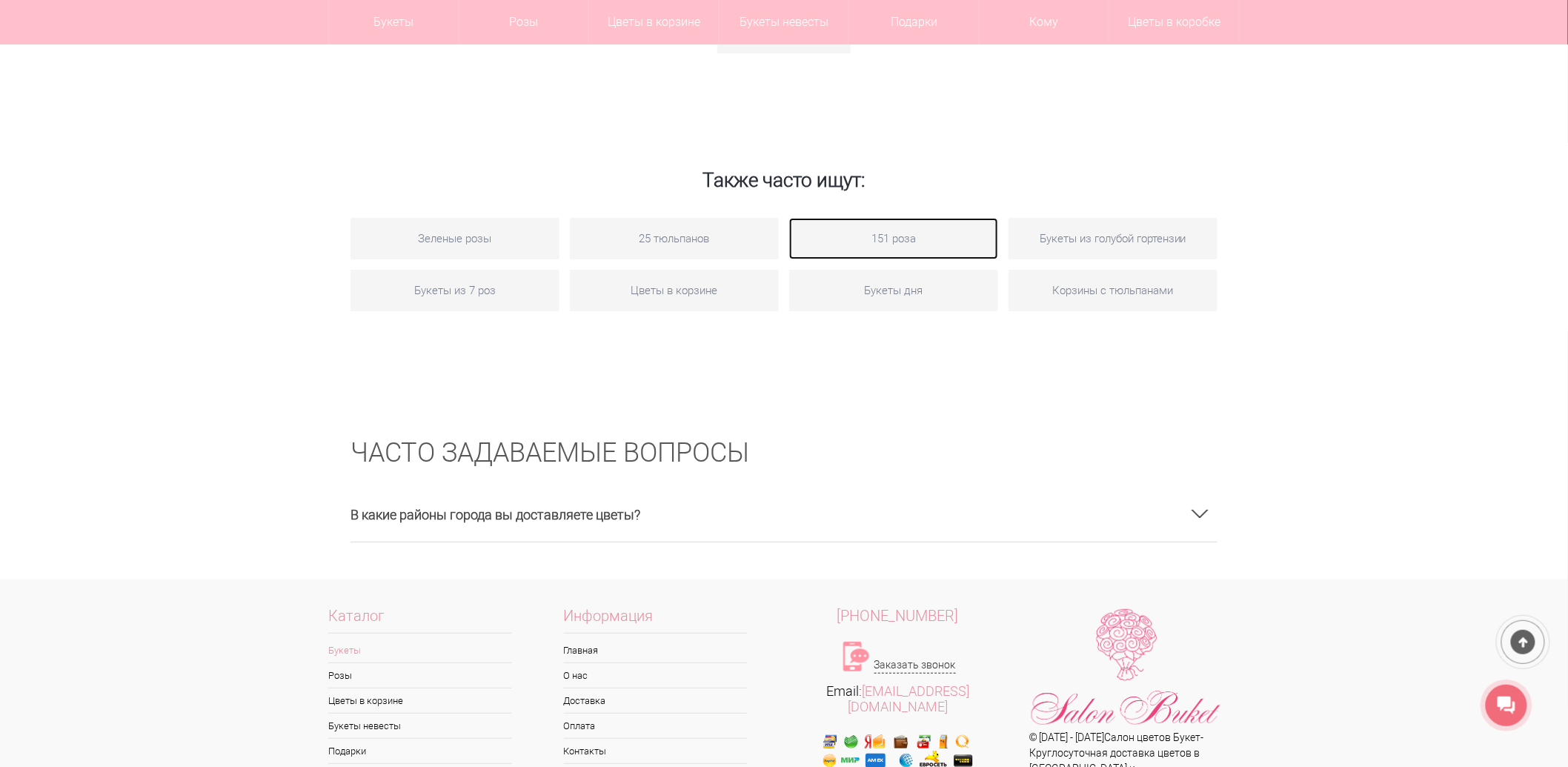
click at [928, 218] on link "151 роза" at bounding box center [893, 238] width 209 height 41
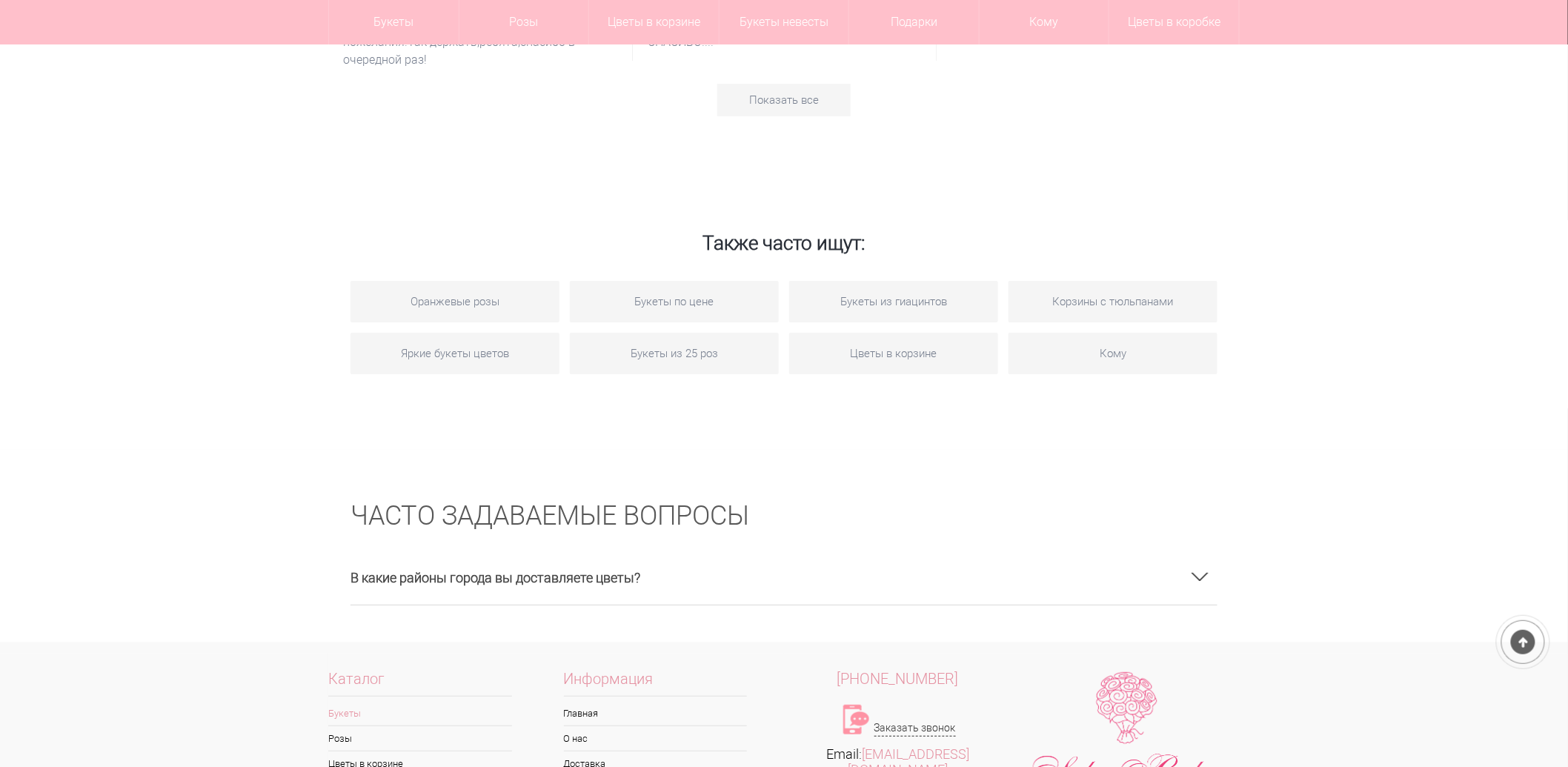
scroll to position [2222, 0]
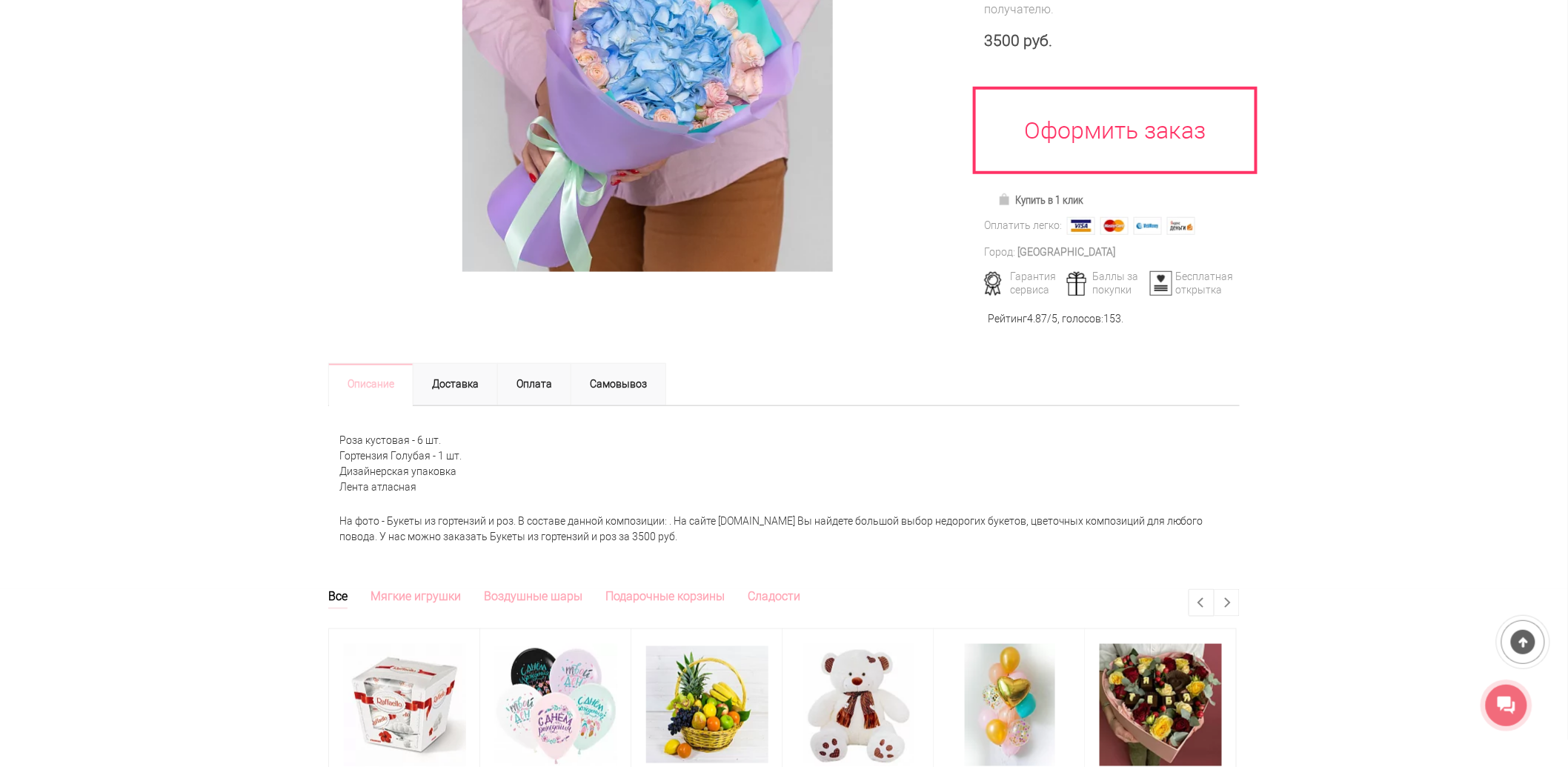
scroll to position [567, 0]
